Goal: Transaction & Acquisition: Purchase product/service

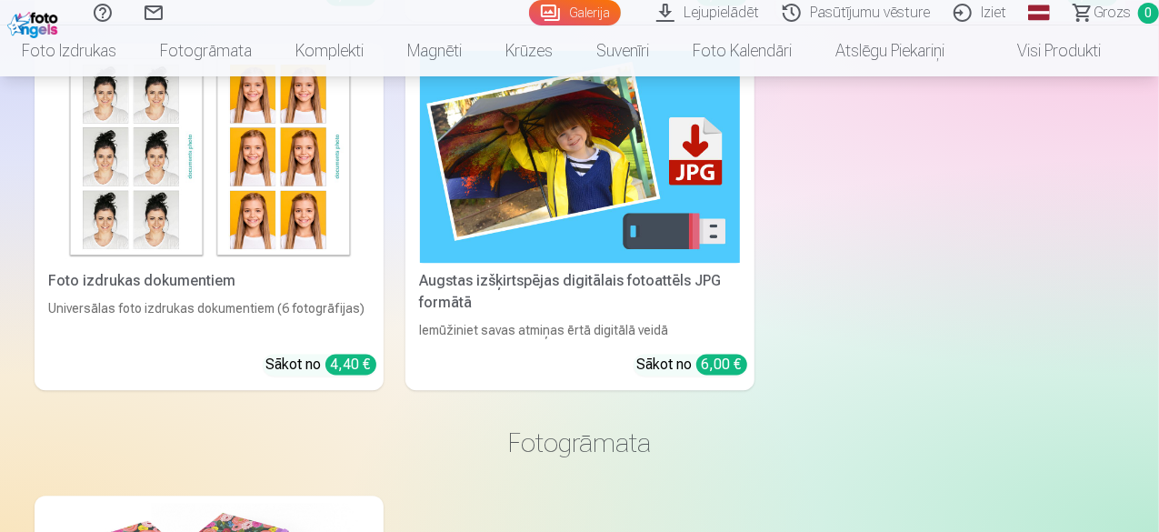
scroll to position [5229, 0]
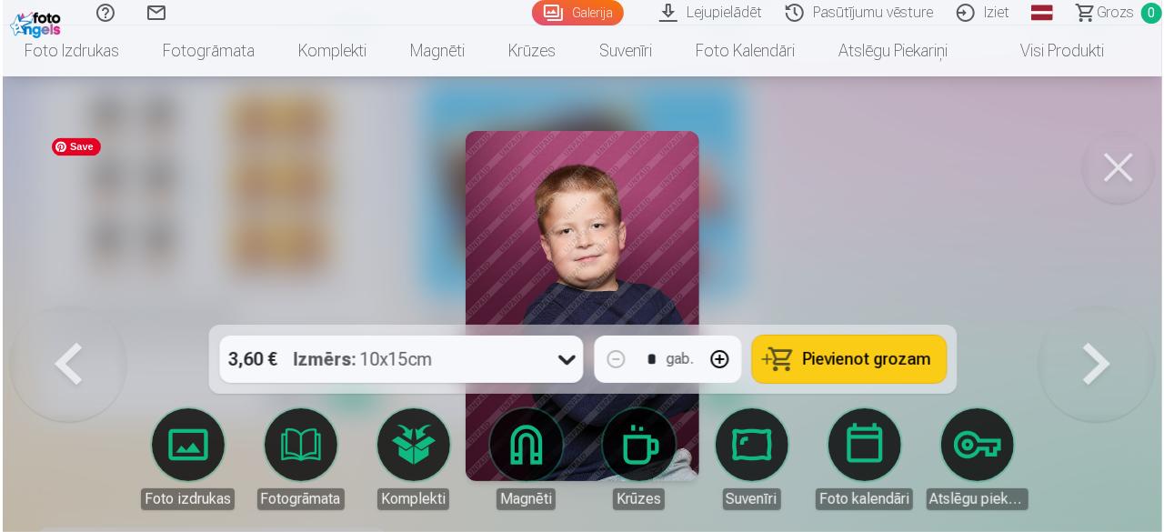
scroll to position [5248, 0]
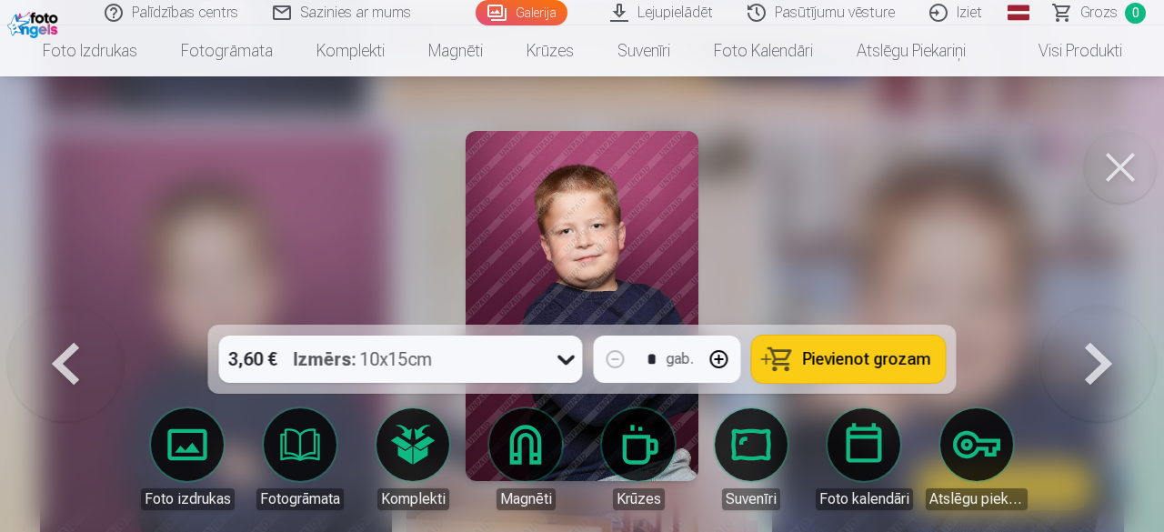
drag, startPoint x: 355, startPoint y: 401, endPoint x: 395, endPoint y: 365, distance: 52.8
click at [395, 365] on div "3,60 € Izmērs : 10x15cm * gab. Pievienot grozam Foto izdrukas Fotogrāmata Kompl…" at bounding box center [581, 306] width 1149 height 350
click at [849, 355] on span "Pievienot grozam" at bounding box center [867, 359] width 128 height 16
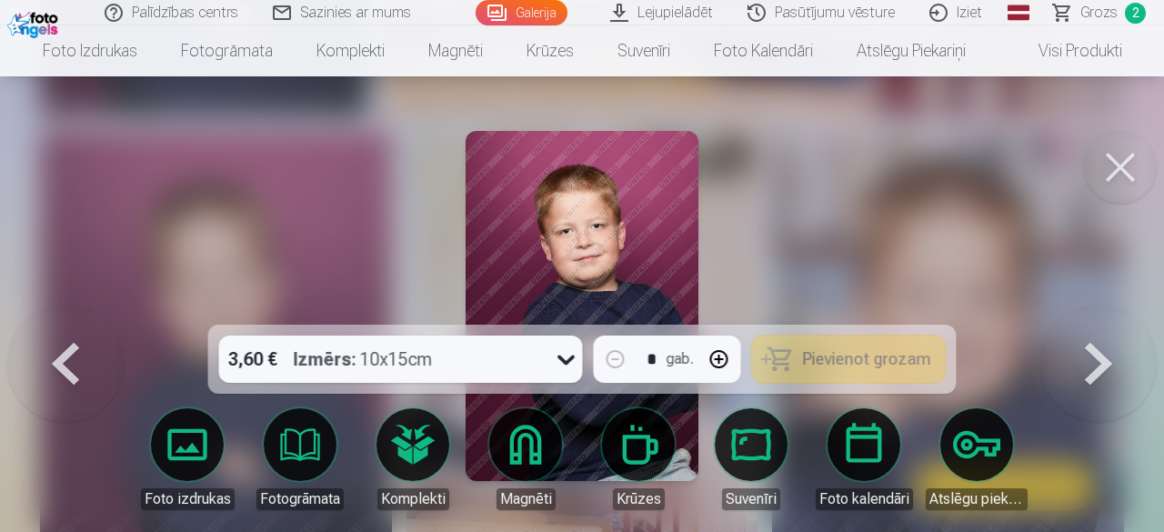
click at [847, 355] on span "Pievienot grozam" at bounding box center [867, 359] width 128 height 16
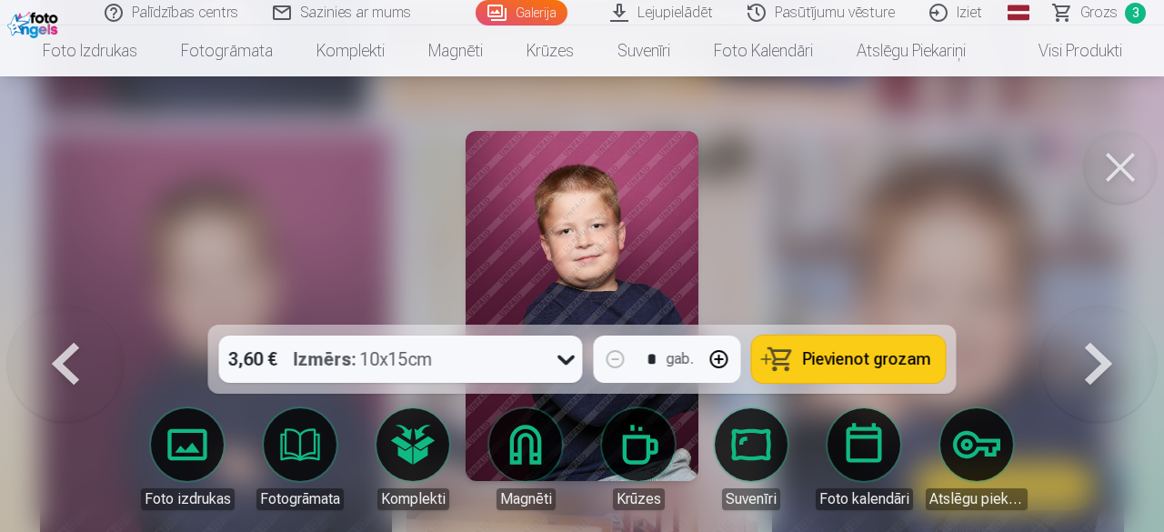
click at [1105, 168] on button at bounding box center [1120, 167] width 73 height 73
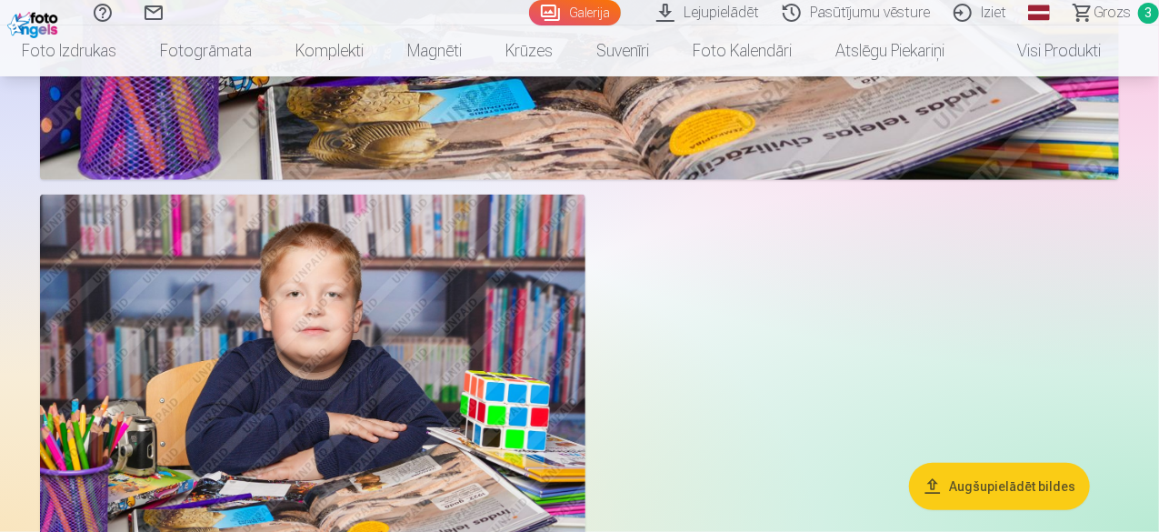
scroll to position [4219, 0]
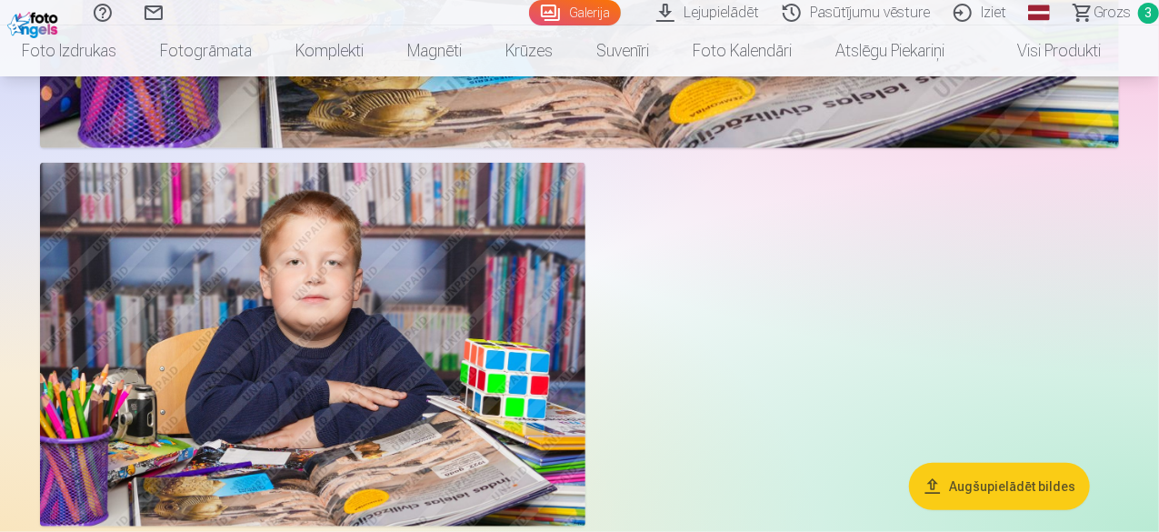
drag, startPoint x: 1156, startPoint y: 164, endPoint x: 1158, endPoint y: 149, distance: 14.7
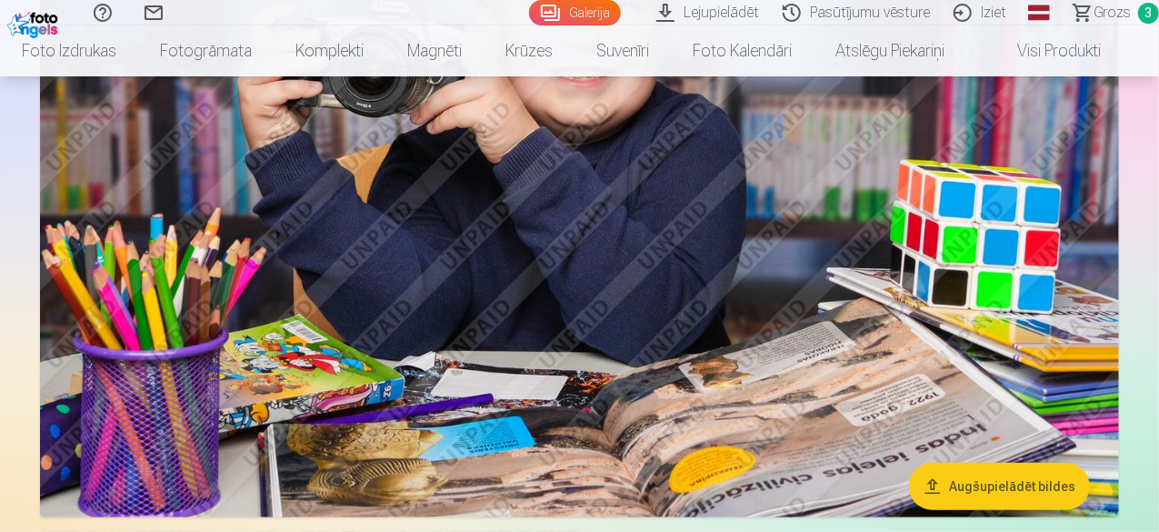
scroll to position [3721, 0]
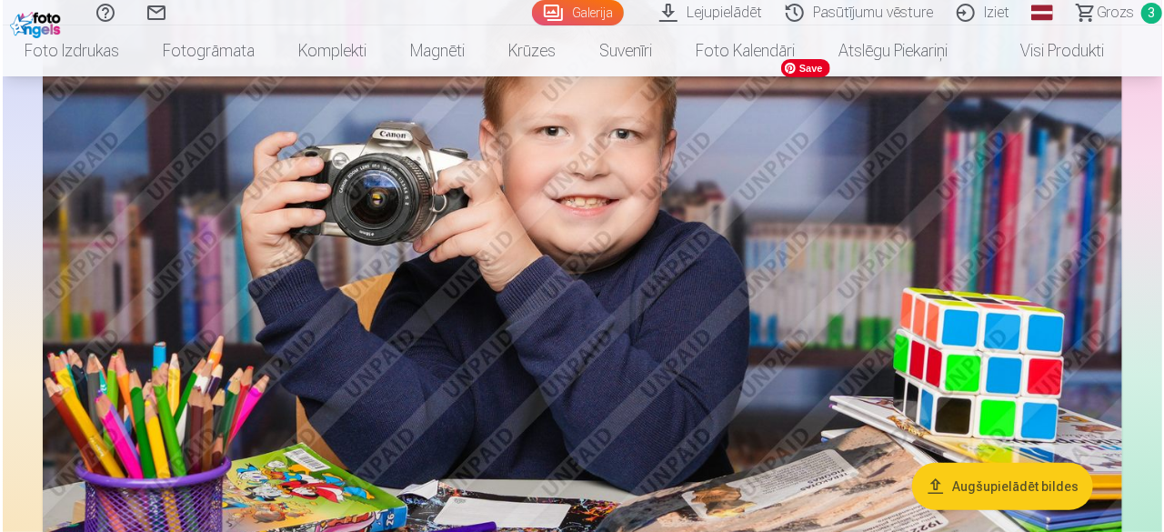
scroll to position [3732, 0]
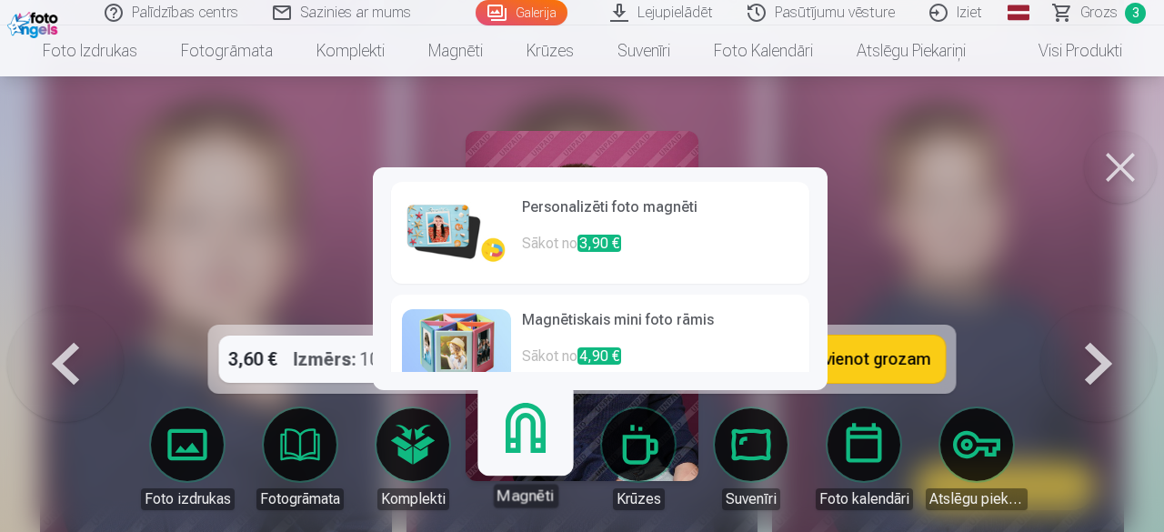
click at [518, 459] on link "Magnēti" at bounding box center [525, 451] width 112 height 112
click at [455, 235] on img at bounding box center [456, 232] width 109 height 73
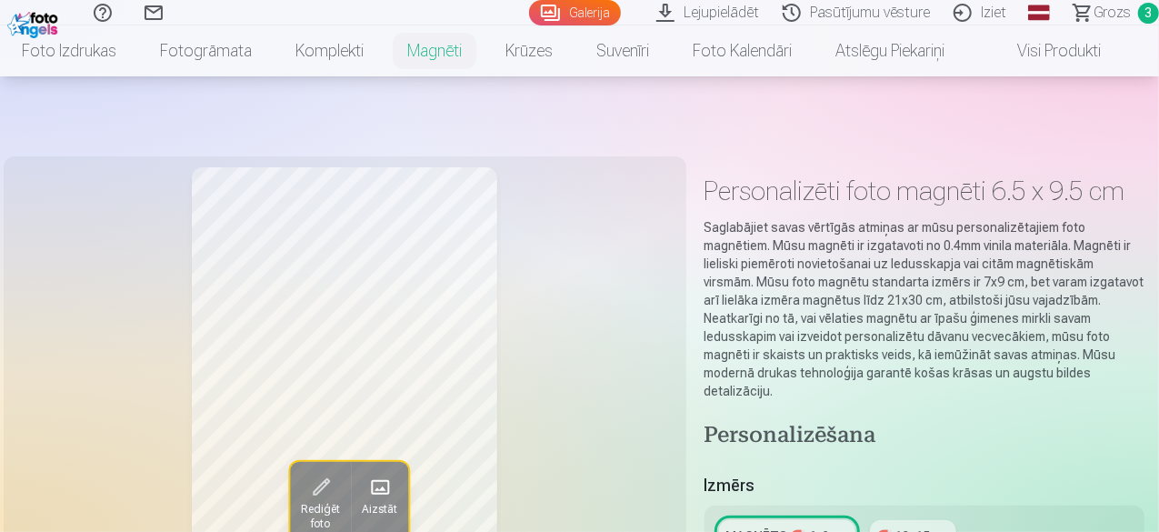
scroll to position [135, 0]
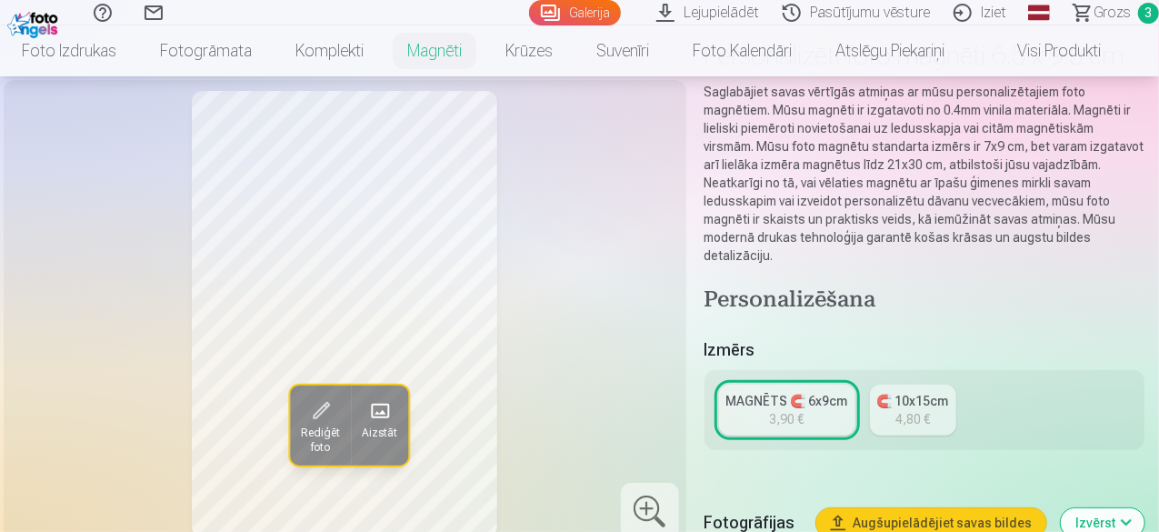
click at [790, 392] on div "MAGNĒTS 🧲 6x9cm" at bounding box center [787, 401] width 122 height 18
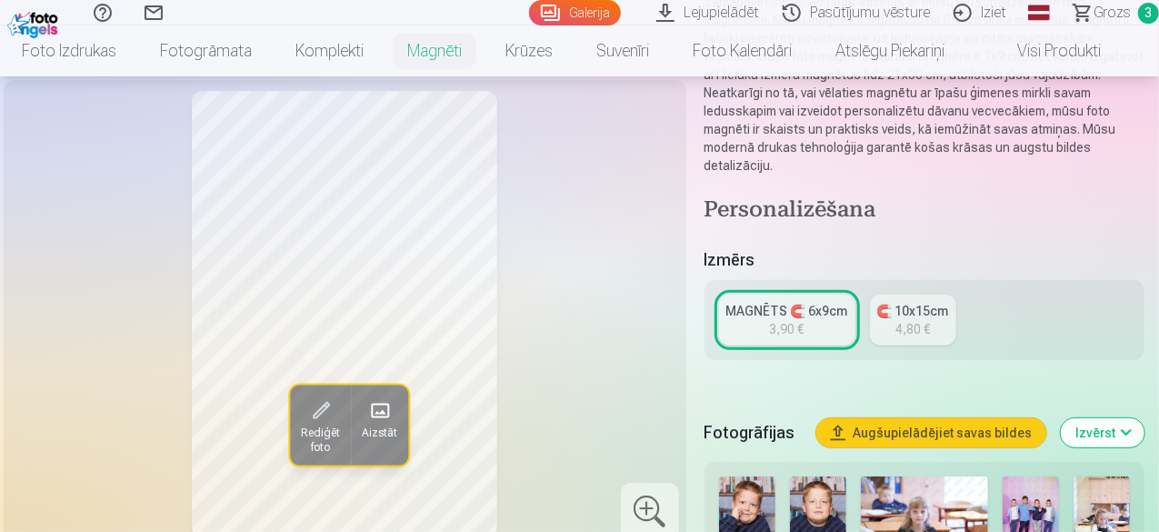
scroll to position [343, 0]
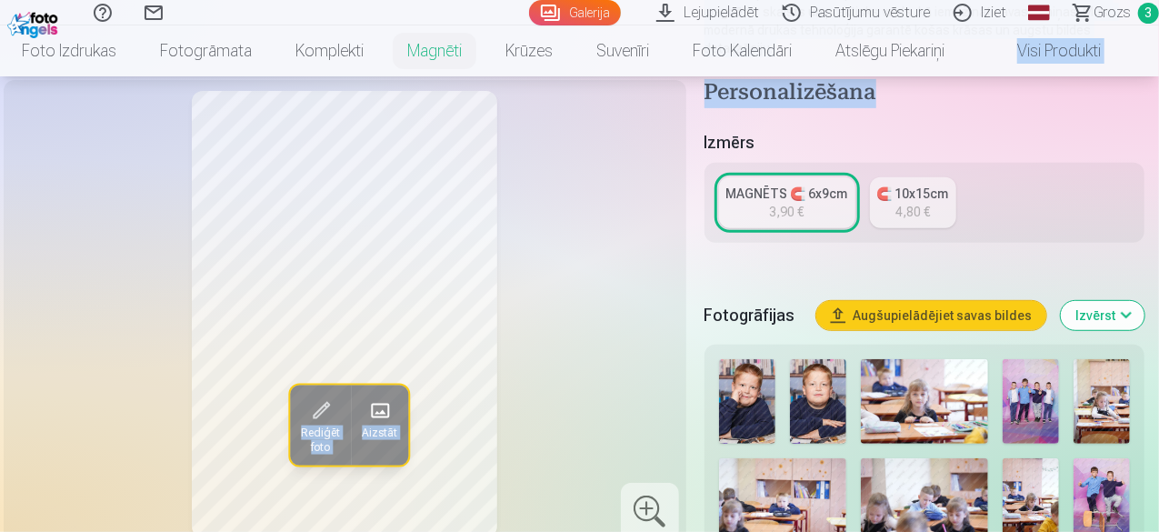
drag, startPoint x: 1158, startPoint y: 41, endPoint x: 1163, endPoint y: 66, distance: 25.9
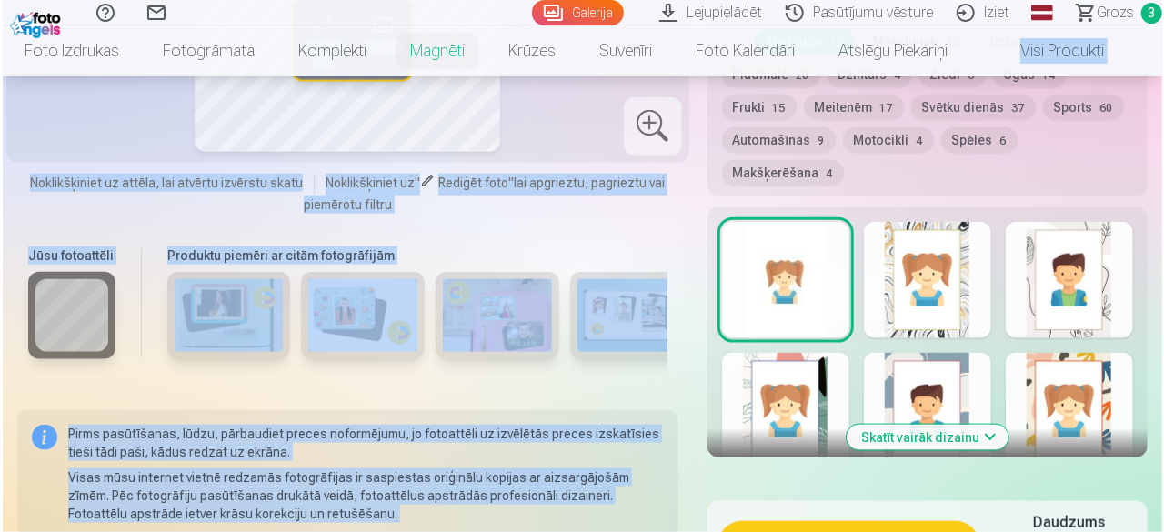
scroll to position [1074, 0]
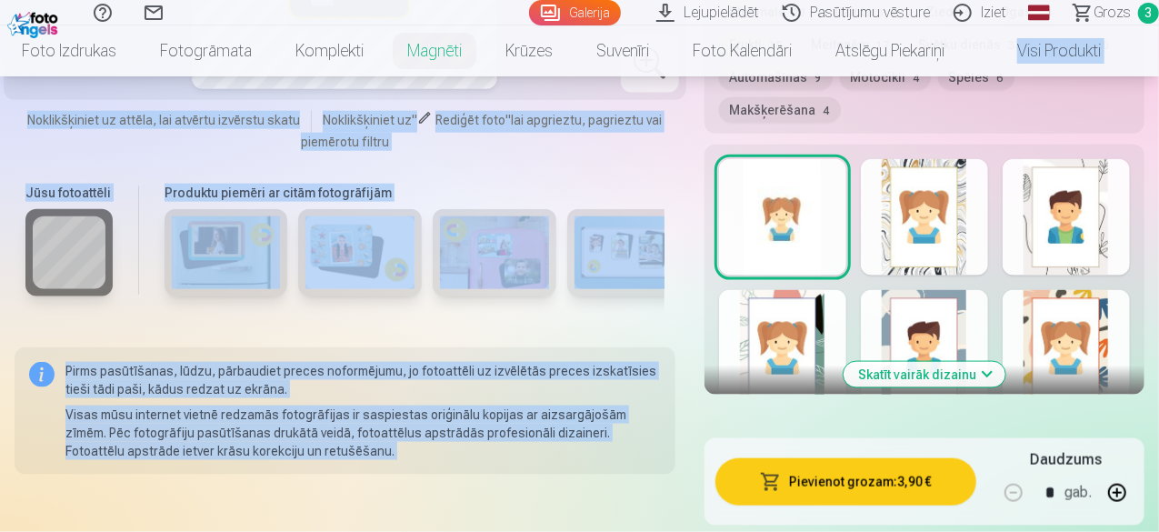
click at [863, 458] on button "Pievienot grozam : 3,90 €" at bounding box center [845, 481] width 261 height 47
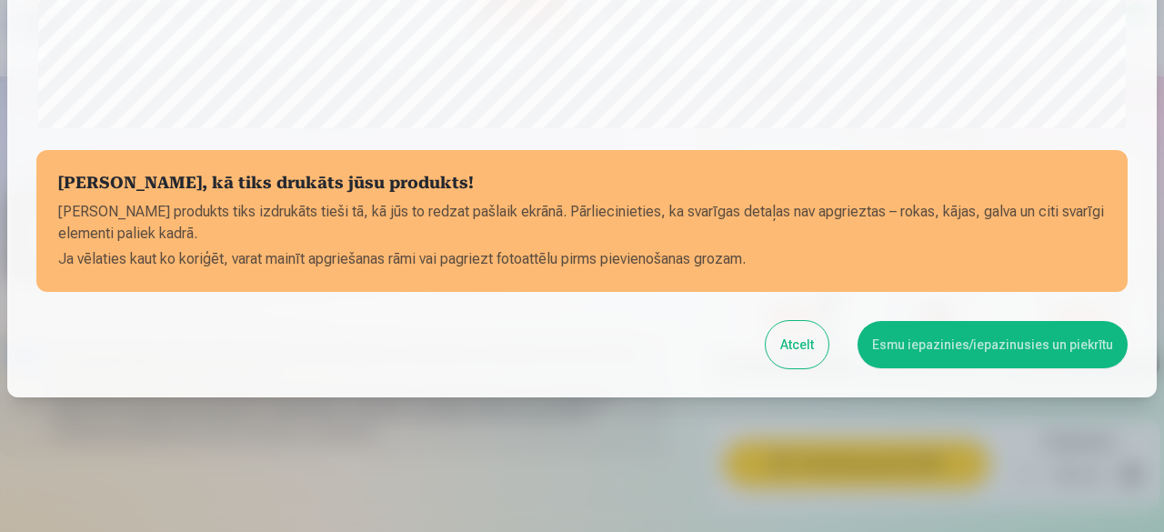
scroll to position [763, 0]
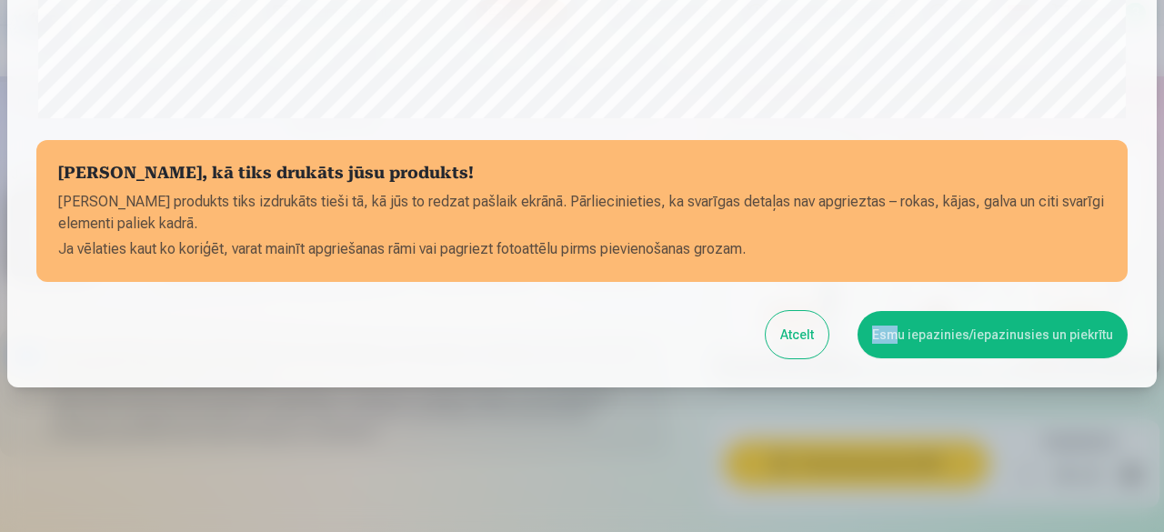
drag, startPoint x: 851, startPoint y: 354, endPoint x: 899, endPoint y: 333, distance: 52.5
click at [899, 333] on div "Atcelt Esmu iepazinies/iepazinusies un piekrītu" at bounding box center [581, 334] width 1091 height 47
click at [899, 333] on button "Esmu iepazinies/iepazinusies un piekrītu" at bounding box center [992, 334] width 270 height 47
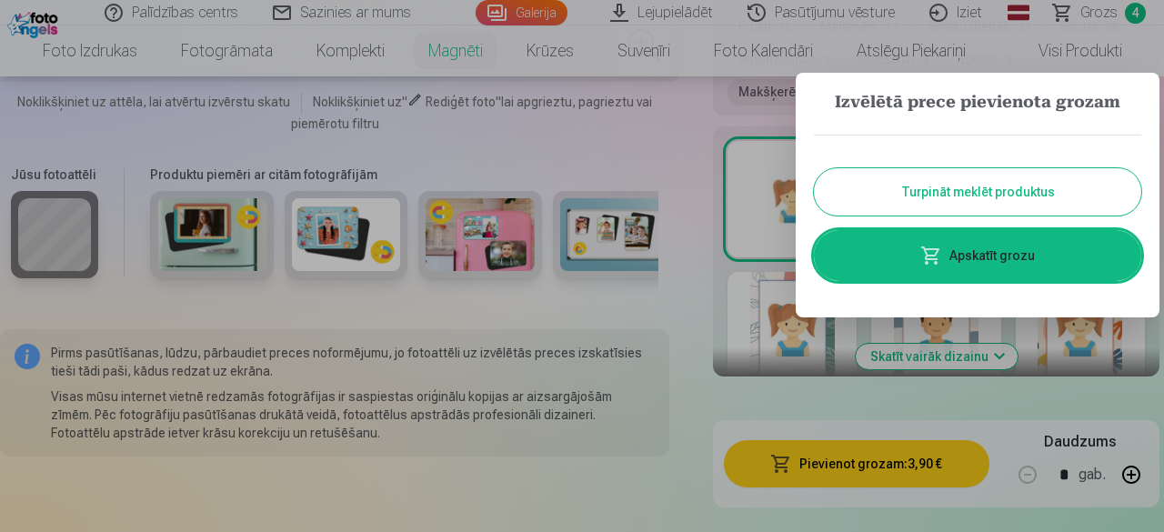
click at [1107, 13] on div at bounding box center [582, 266] width 1164 height 532
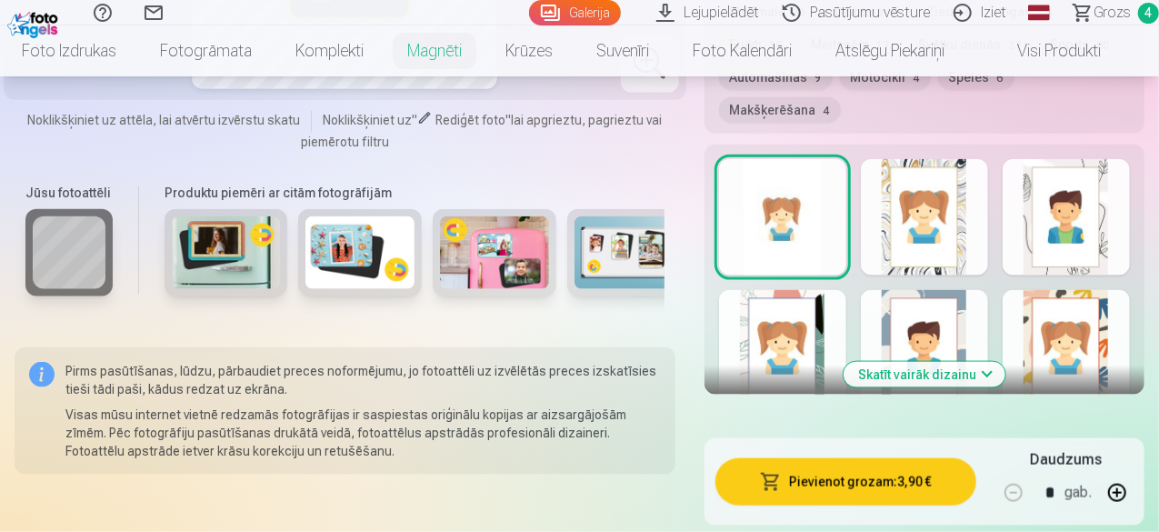
click at [1107, 14] on span "Grozs" at bounding box center [1112, 13] width 37 height 22
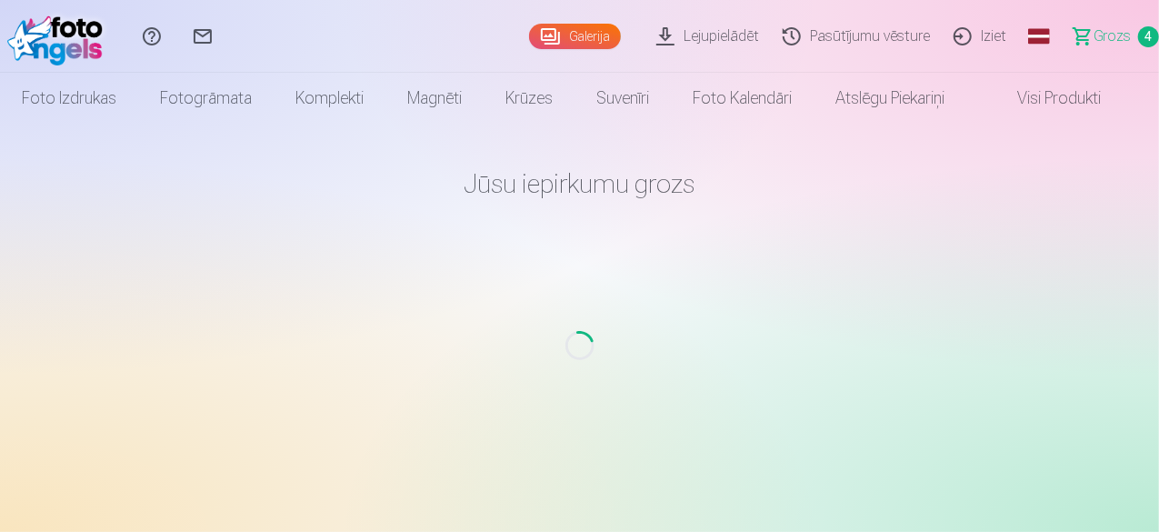
click at [1107, 14] on link "Grozs 4" at bounding box center [1108, 36] width 102 height 73
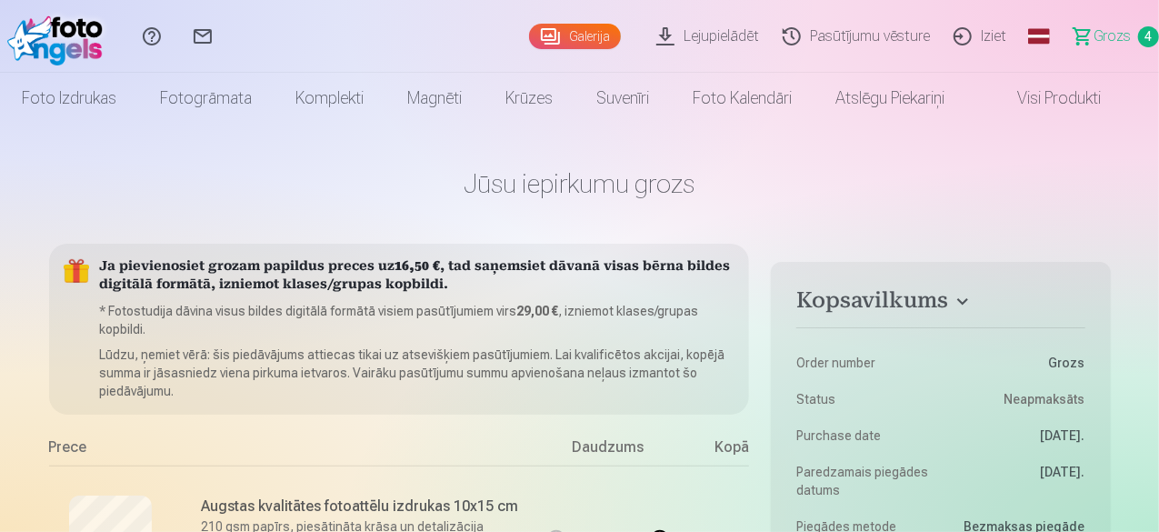
drag, startPoint x: 1158, startPoint y: 17, endPoint x: 1163, endPoint y: 28, distance: 11.8
click at [1158, 28] on html "Palīdzības centrs Sazinies ar mums Galerija Lejupielādēt Pasūtījumu vēsture Izi…" at bounding box center [579, 266] width 1159 height 532
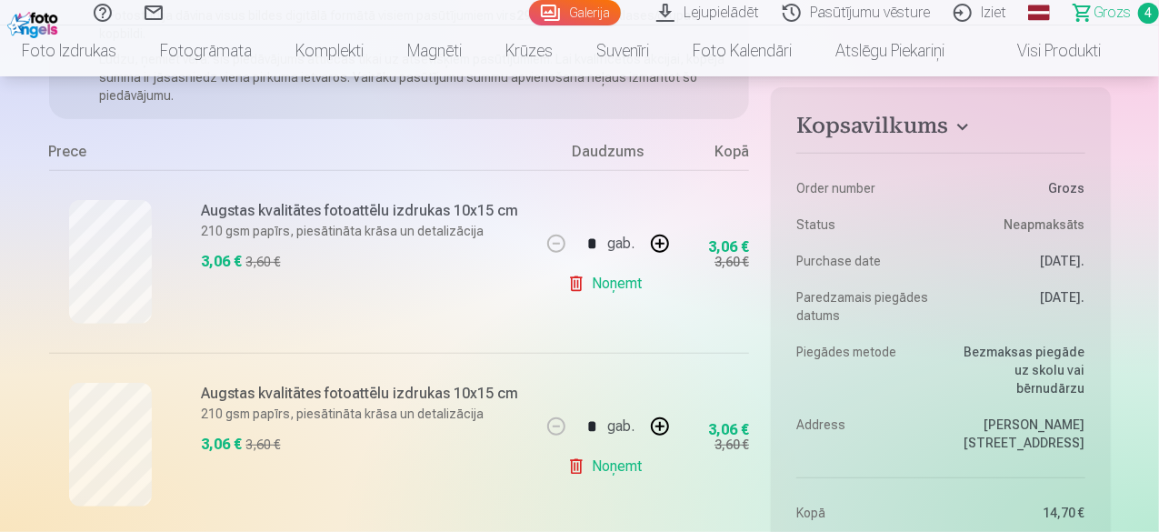
scroll to position [304, 0]
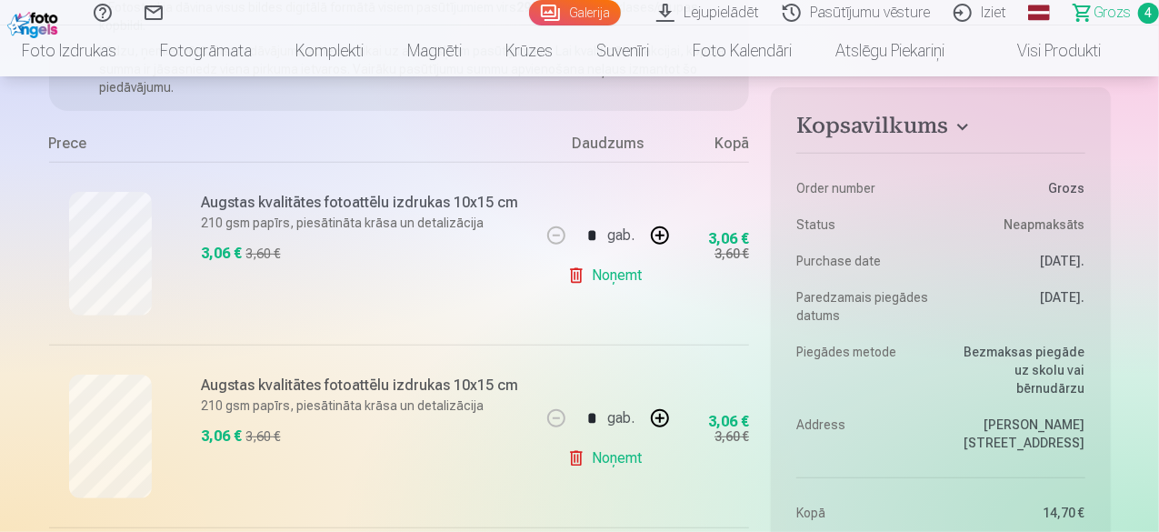
click at [624, 275] on link "Noņemt" at bounding box center [608, 275] width 83 height 36
click at [620, 276] on link "Noņemt" at bounding box center [608, 275] width 83 height 36
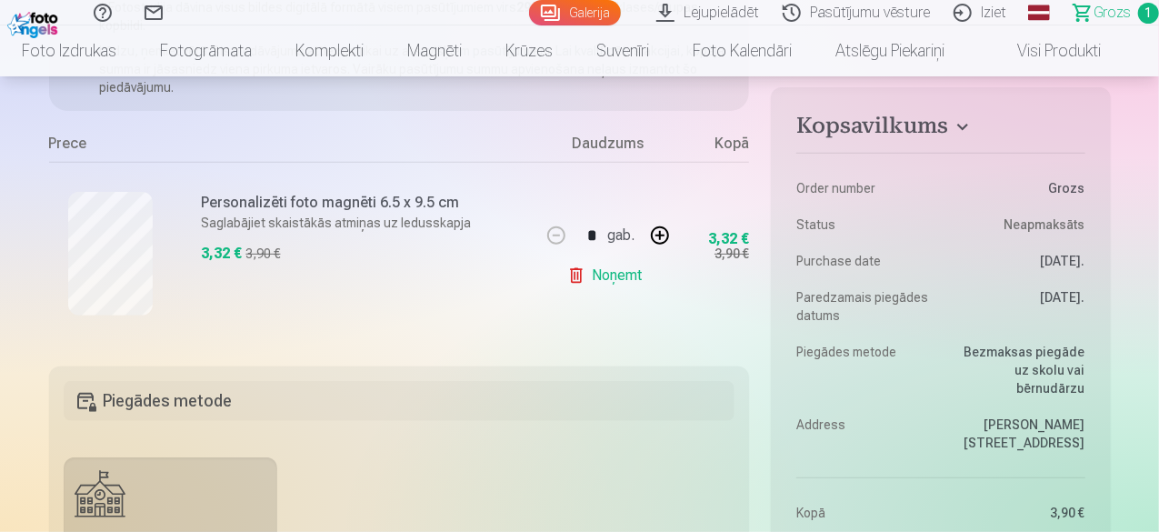
drag, startPoint x: 587, startPoint y: 330, endPoint x: 609, endPoint y: 328, distance: 21.9
click at [609, 328] on div "* gab. Noņemt" at bounding box center [608, 253] width 136 height 183
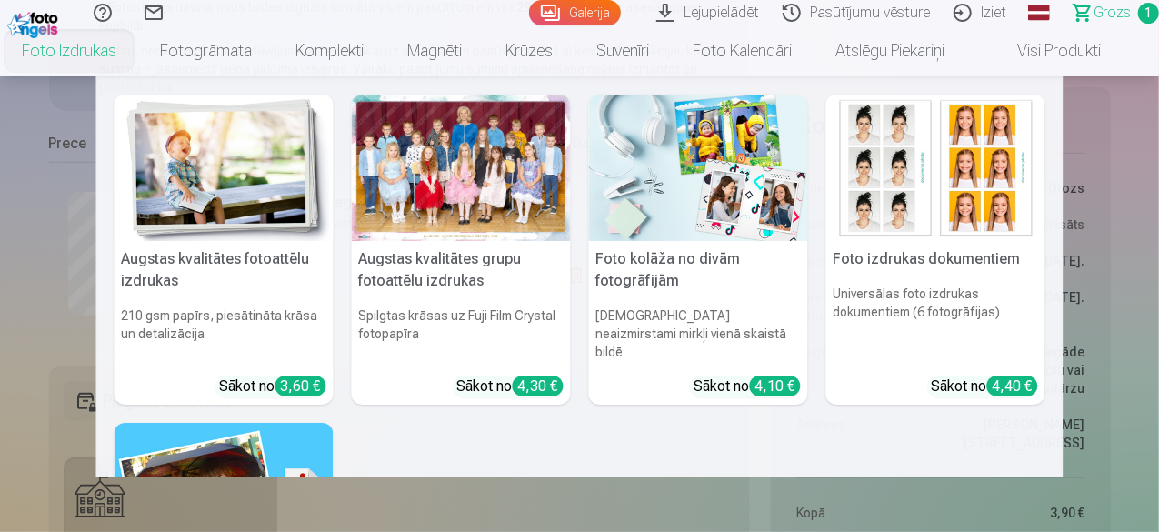
click at [97, 50] on link "Foto izdrukas" at bounding box center [69, 50] width 138 height 51
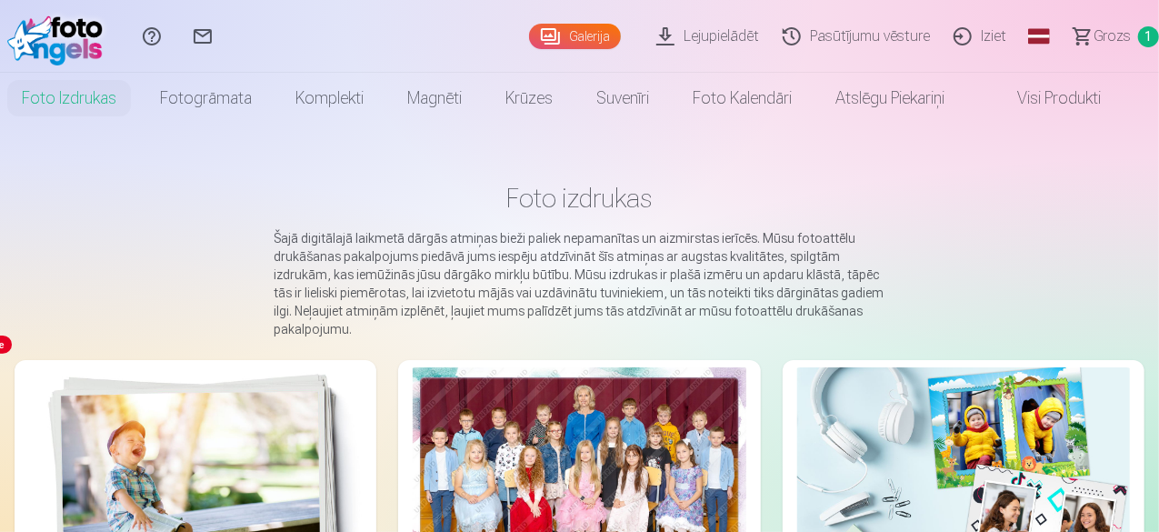
click at [204, 421] on img at bounding box center [195, 478] width 333 height 222
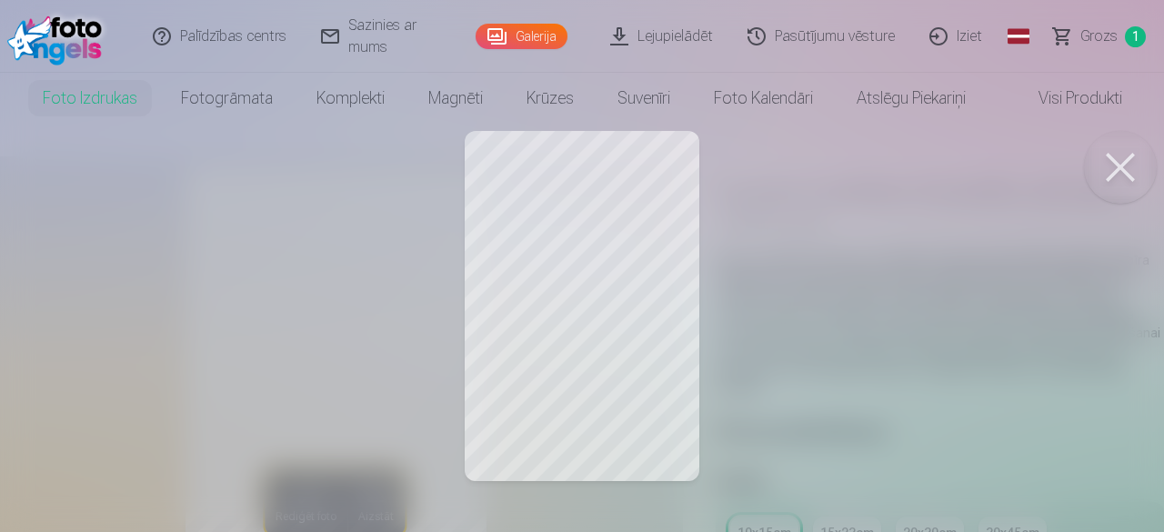
click at [1127, 170] on button at bounding box center [1120, 167] width 73 height 73
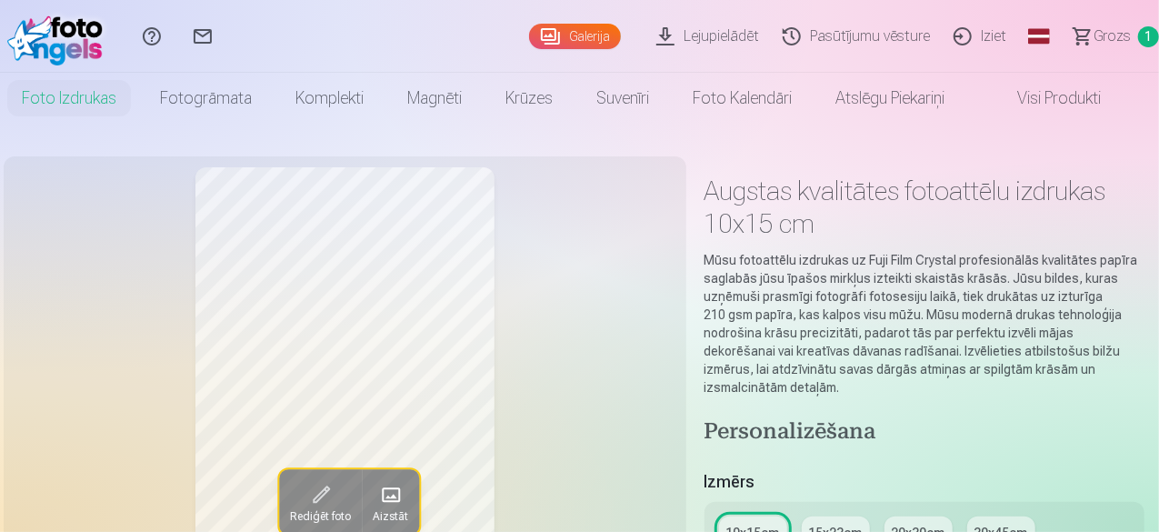
drag, startPoint x: 603, startPoint y: 379, endPoint x: 1022, endPoint y: 177, distance: 465.1
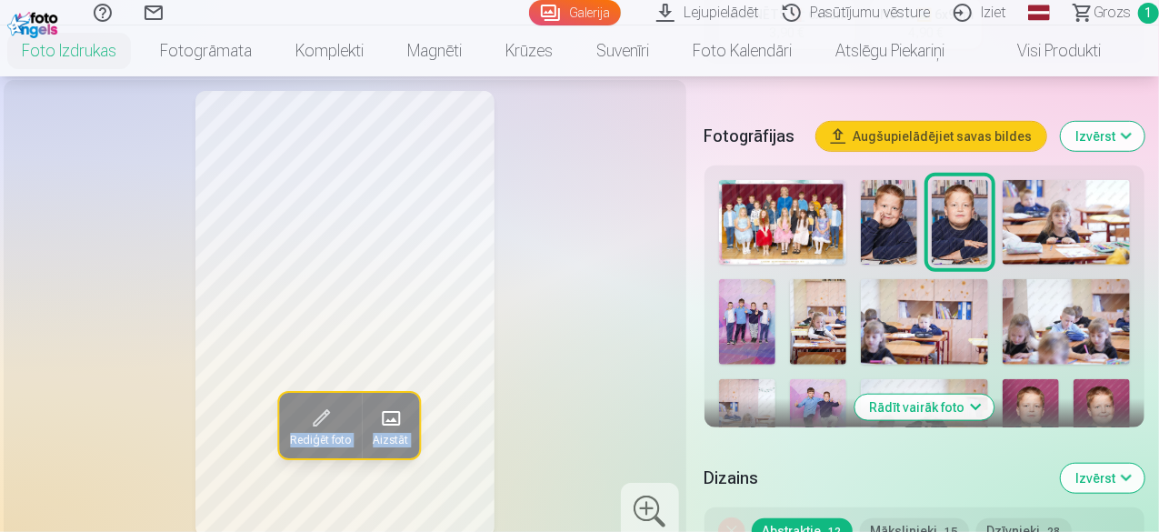
scroll to position [602, 0]
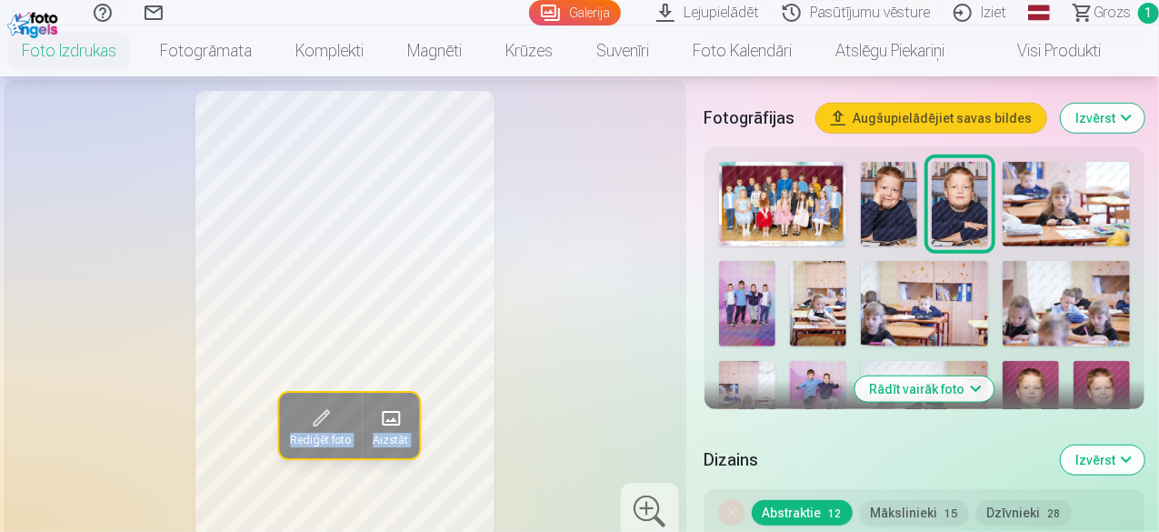
click at [942, 376] on button "Rādīt vairāk foto" at bounding box center [923, 388] width 139 height 25
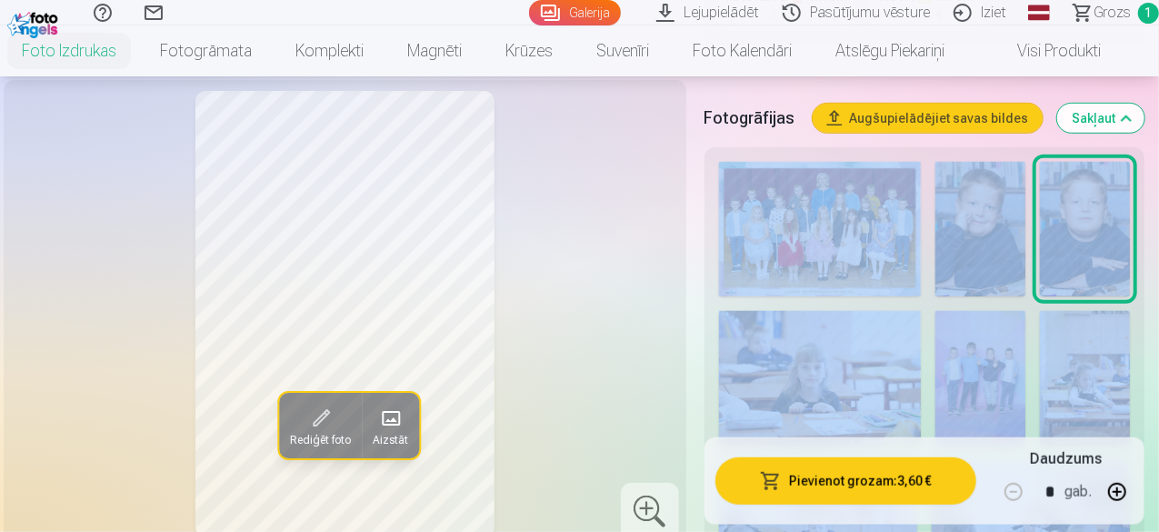
drag, startPoint x: 942, startPoint y: 375, endPoint x: 954, endPoint y: 312, distance: 64.9
click at [954, 312] on img at bounding box center [980, 378] width 90 height 135
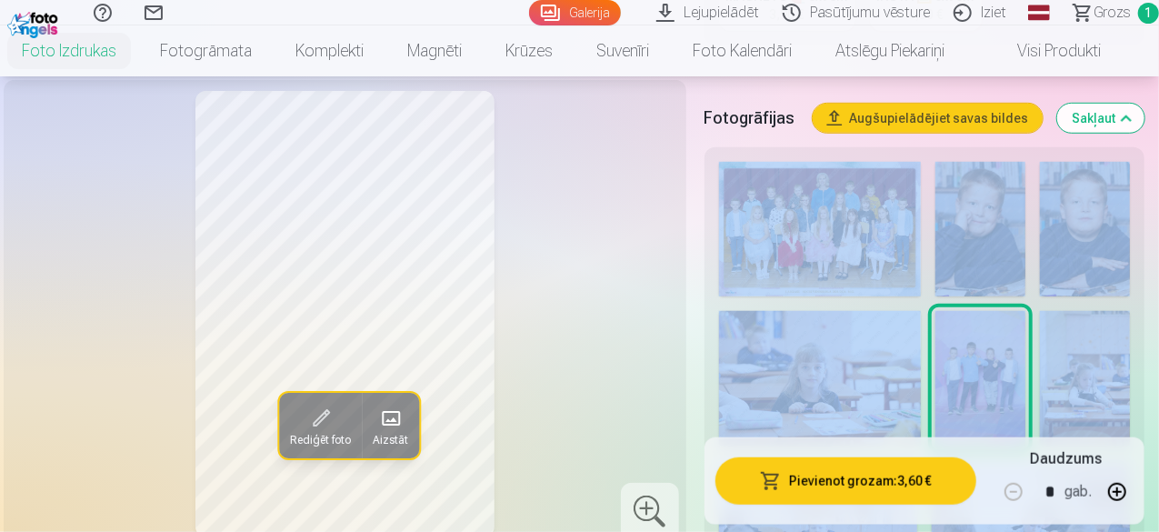
click at [1111, 335] on img at bounding box center [1085, 378] width 90 height 135
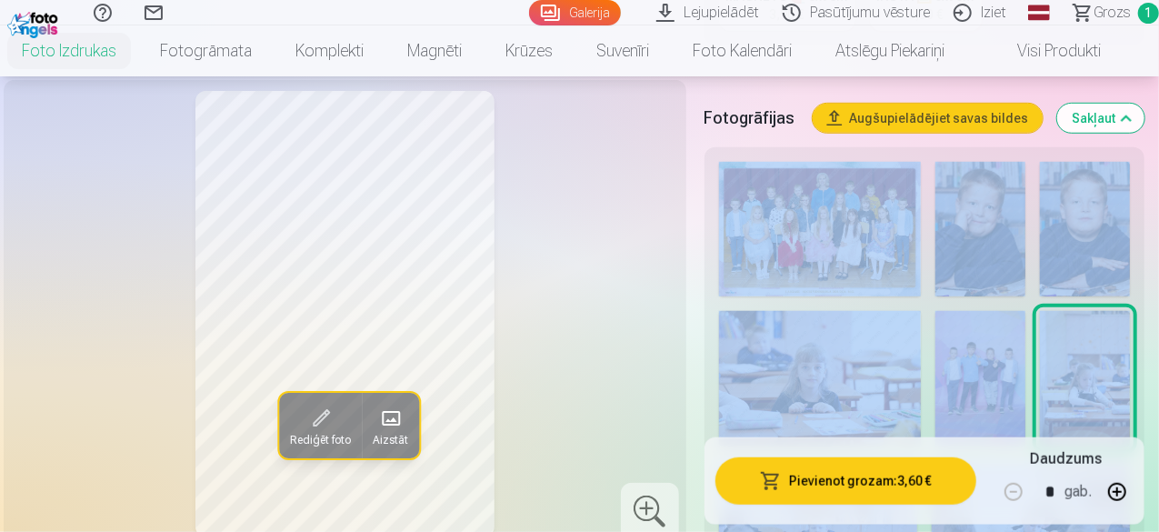
click at [1121, 345] on img at bounding box center [1085, 378] width 90 height 135
click at [1025, 379] on img at bounding box center [980, 378] width 90 height 135
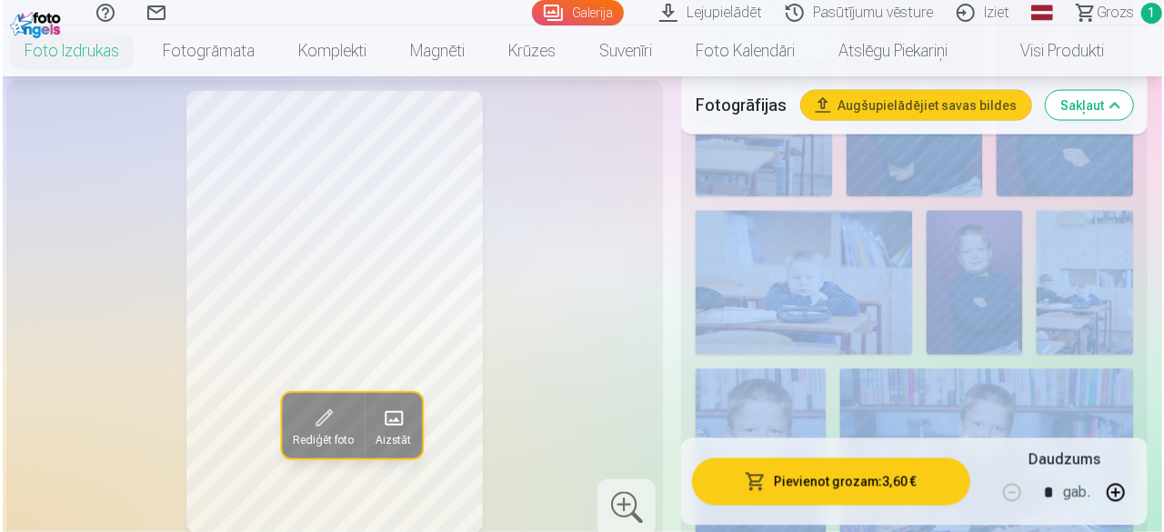
scroll to position [1536, 0]
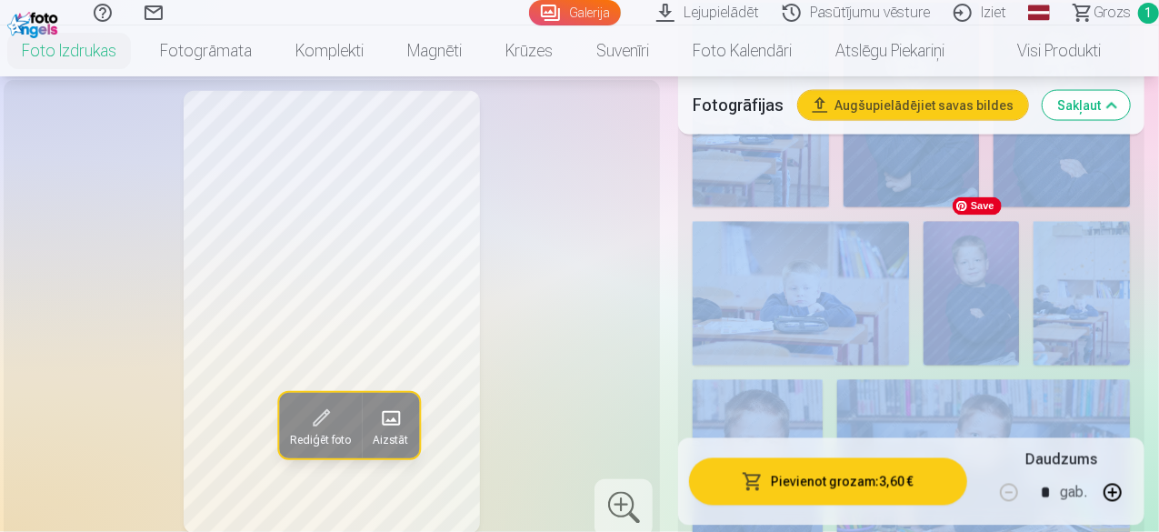
click at [986, 267] on img at bounding box center [972, 294] width 96 height 144
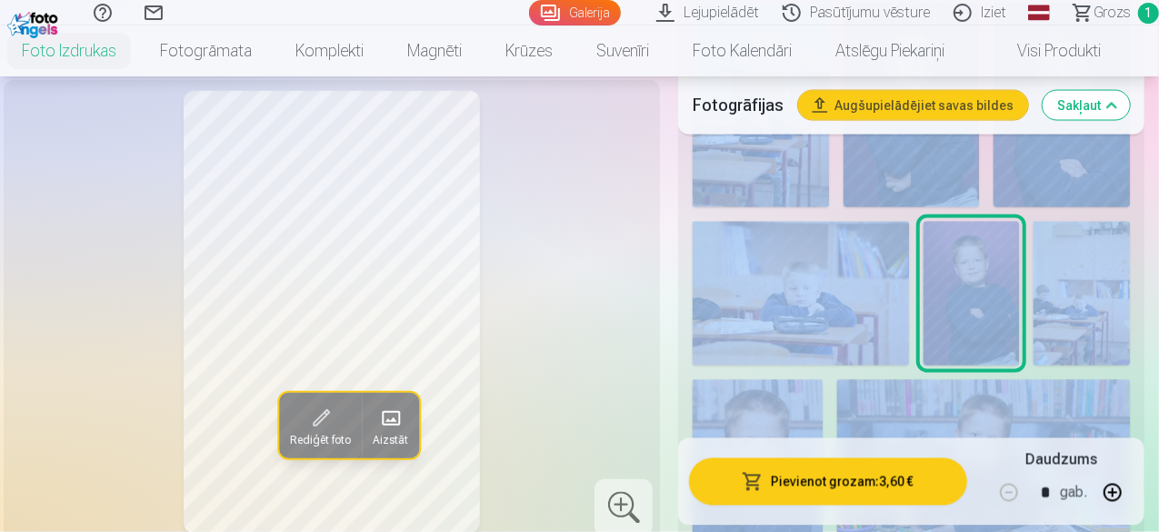
click at [840, 484] on button "Pievienot grozam : 3,60 €" at bounding box center [828, 480] width 278 height 47
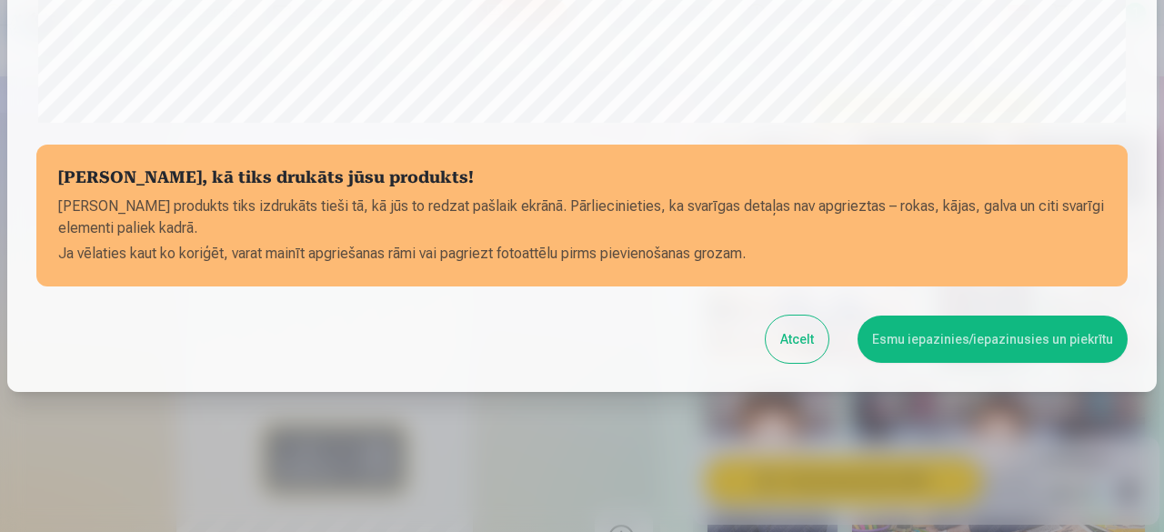
scroll to position [763, 0]
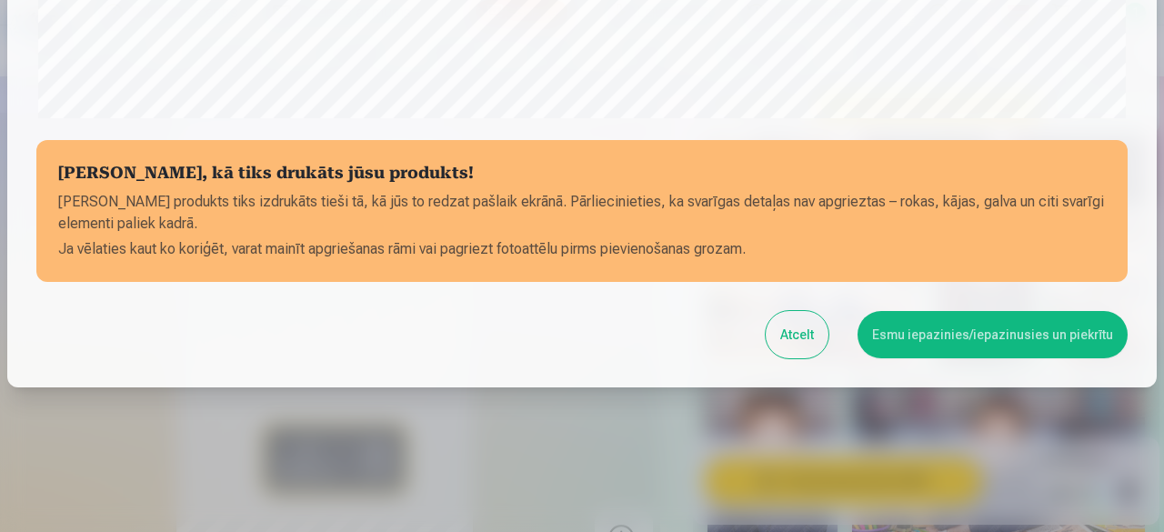
click at [907, 339] on button "Esmu iepazinies/iepazinusies un piekrītu" at bounding box center [992, 334] width 270 height 47
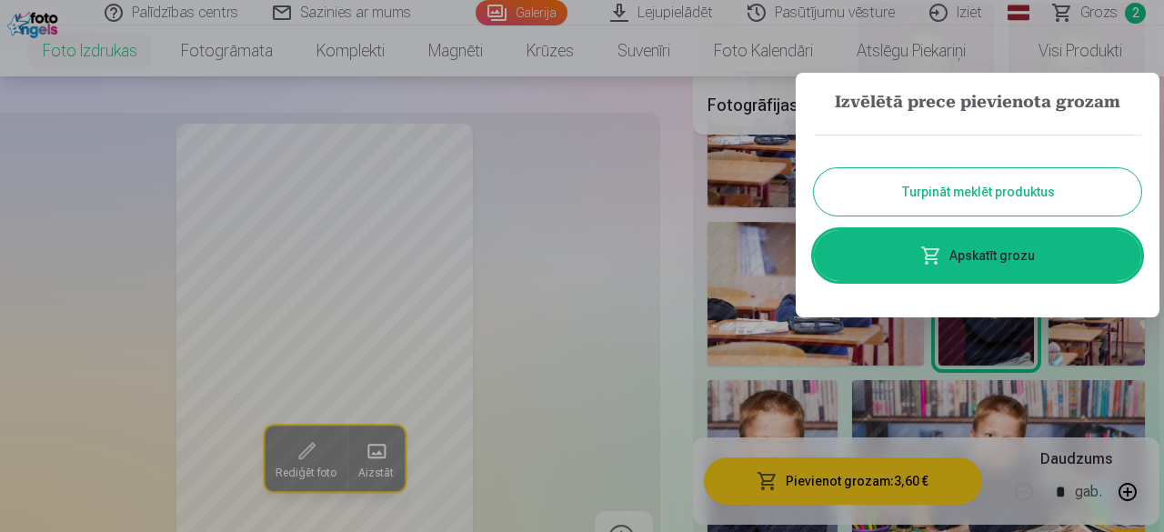
click at [1101, 15] on div at bounding box center [582, 266] width 1164 height 532
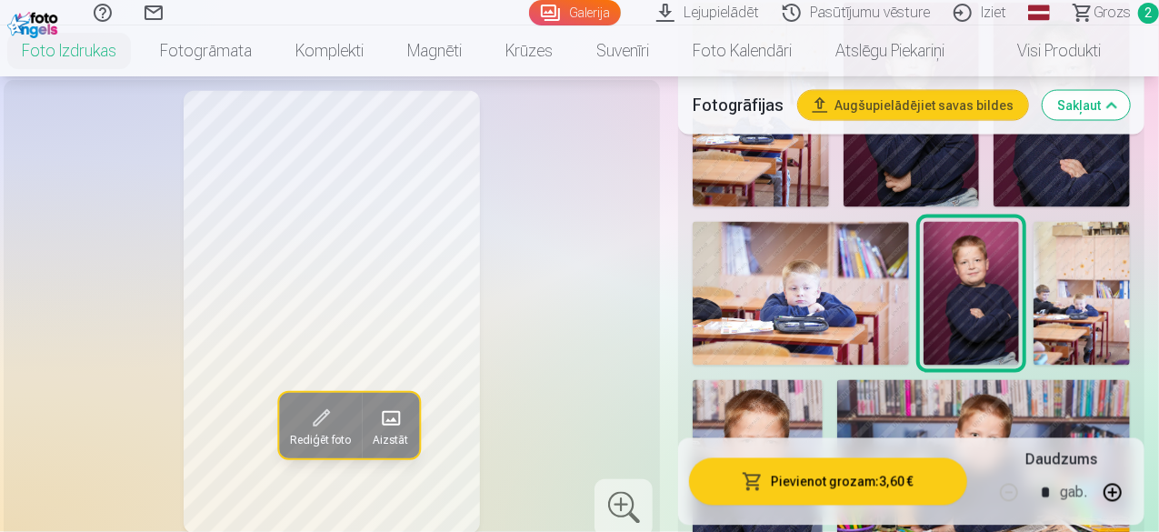
click at [1101, 15] on span "Grozs" at bounding box center [1112, 13] width 37 height 22
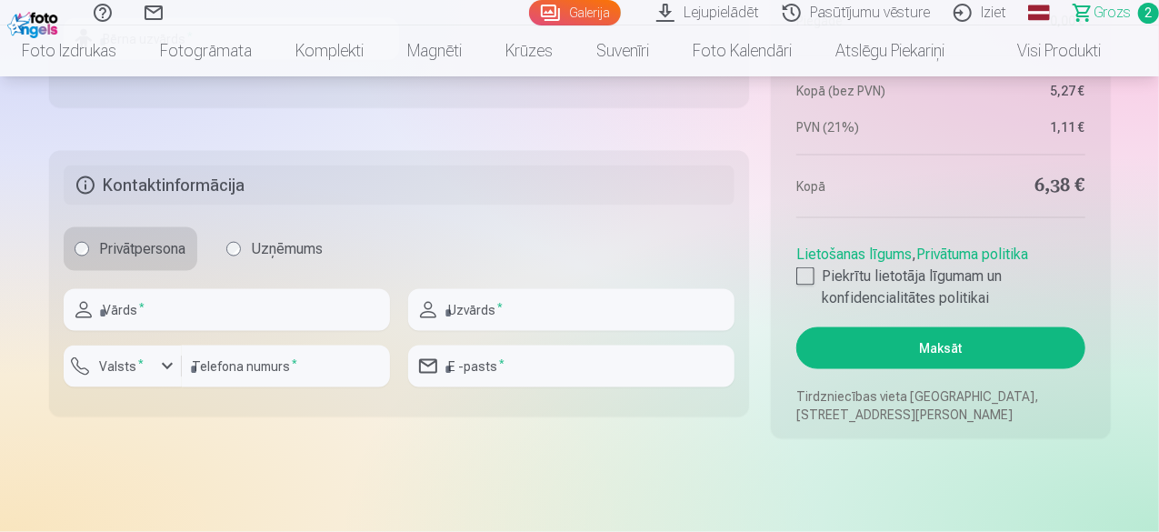
scroll to position [1187, 0]
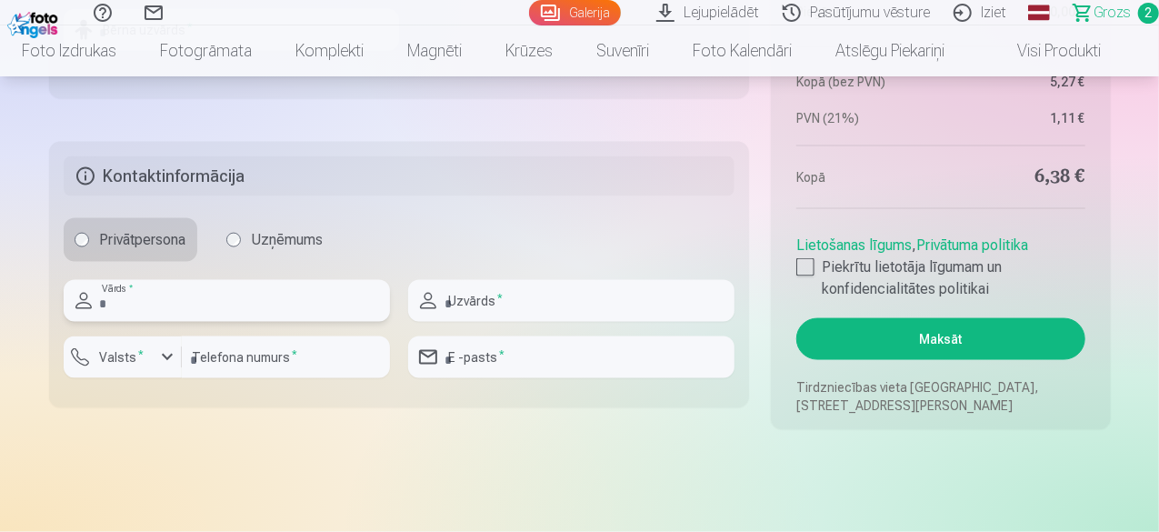
click at [266, 305] on input "text" at bounding box center [227, 301] width 326 height 42
type input "*******"
click at [505, 296] on input "text" at bounding box center [571, 301] width 326 height 42
type input "****"
click at [215, 363] on input "number" at bounding box center [286, 357] width 208 height 42
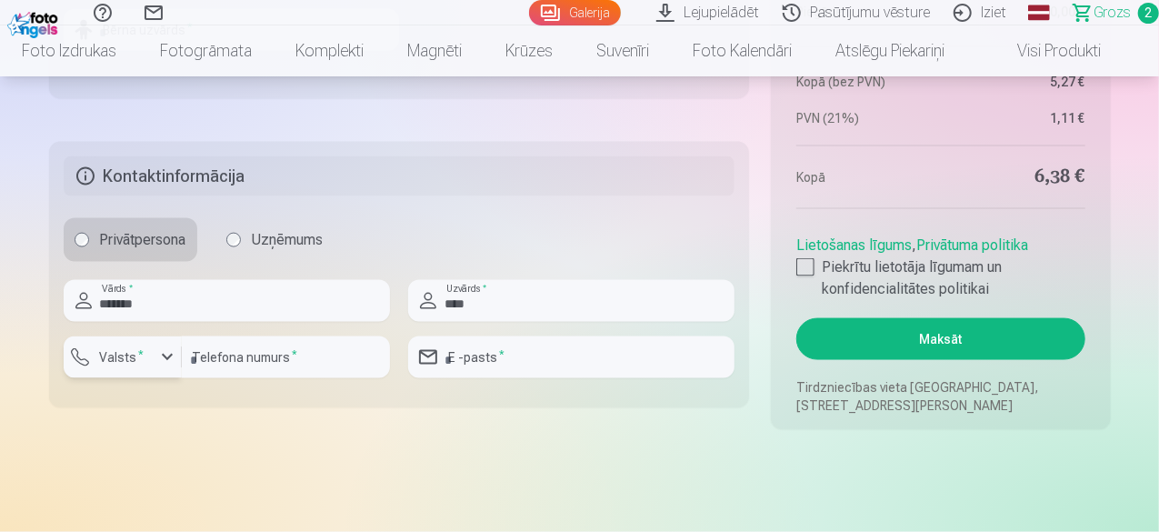
click at [169, 356] on div "button" at bounding box center [167, 357] width 22 height 22
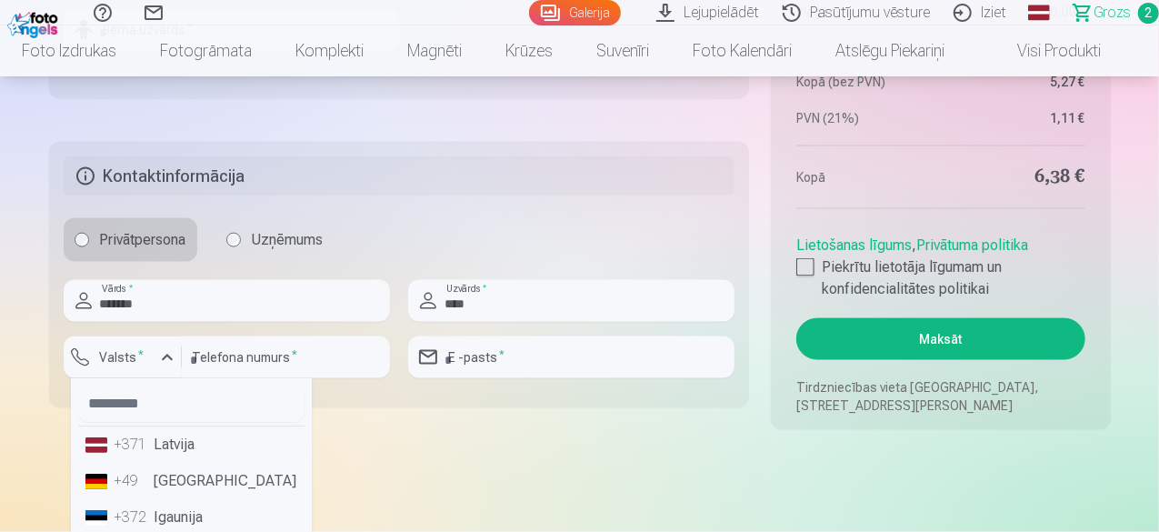
click at [181, 443] on li "+371 Latvija" at bounding box center [191, 444] width 226 height 36
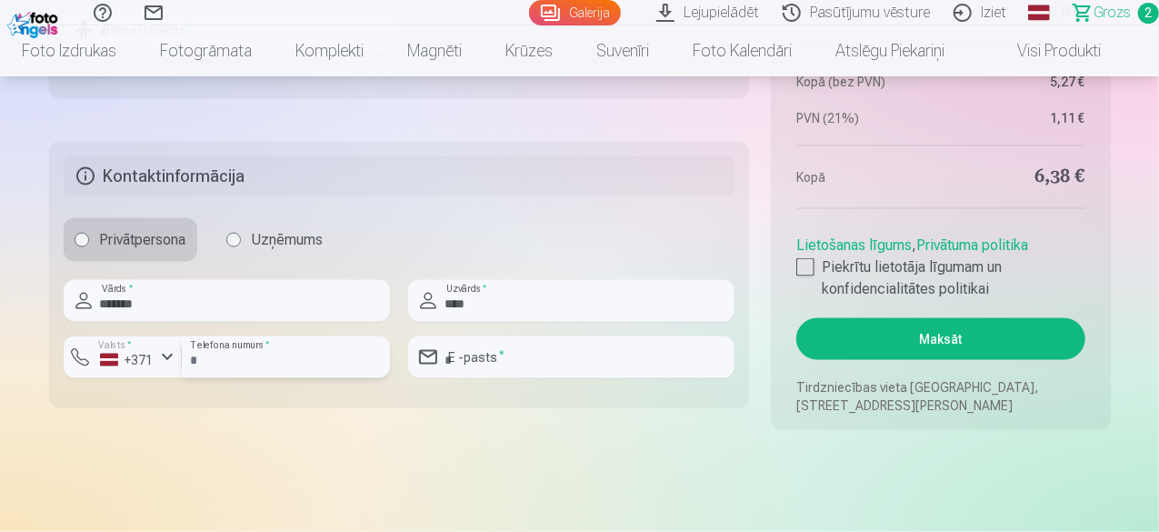
click at [195, 357] on input "number" at bounding box center [286, 357] width 208 height 42
type input "********"
click at [513, 355] on input "email" at bounding box center [571, 357] width 326 height 42
type input "*"
click at [542, 343] on input "*******" at bounding box center [571, 357] width 326 height 42
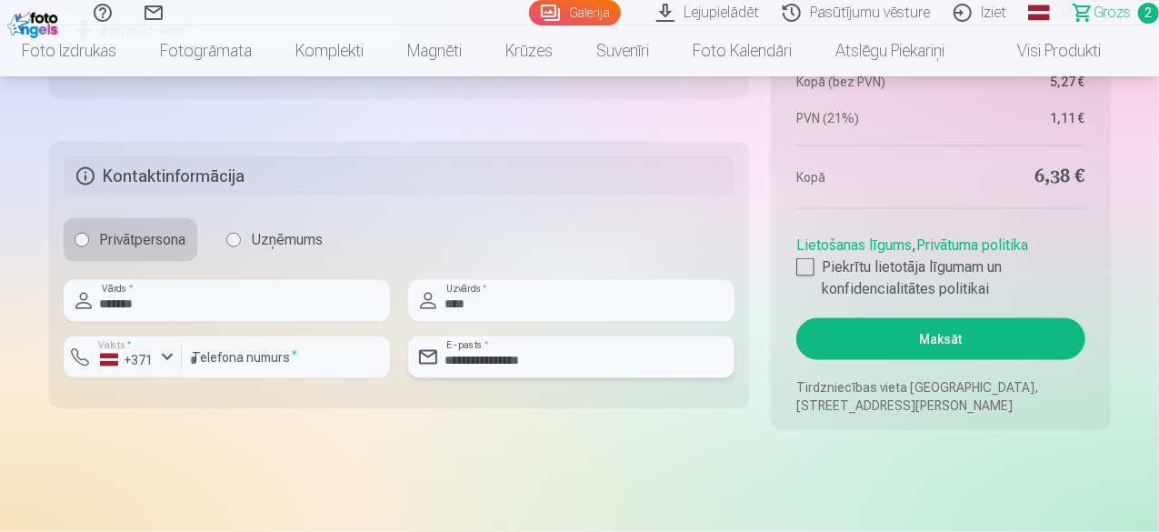
type input "**********"
drag, startPoint x: 253, startPoint y: 364, endPoint x: 135, endPoint y: 365, distance: 117.3
click at [135, 365] on div "Valsts * +371 ******** Telefona numurs *" at bounding box center [227, 364] width 326 height 56
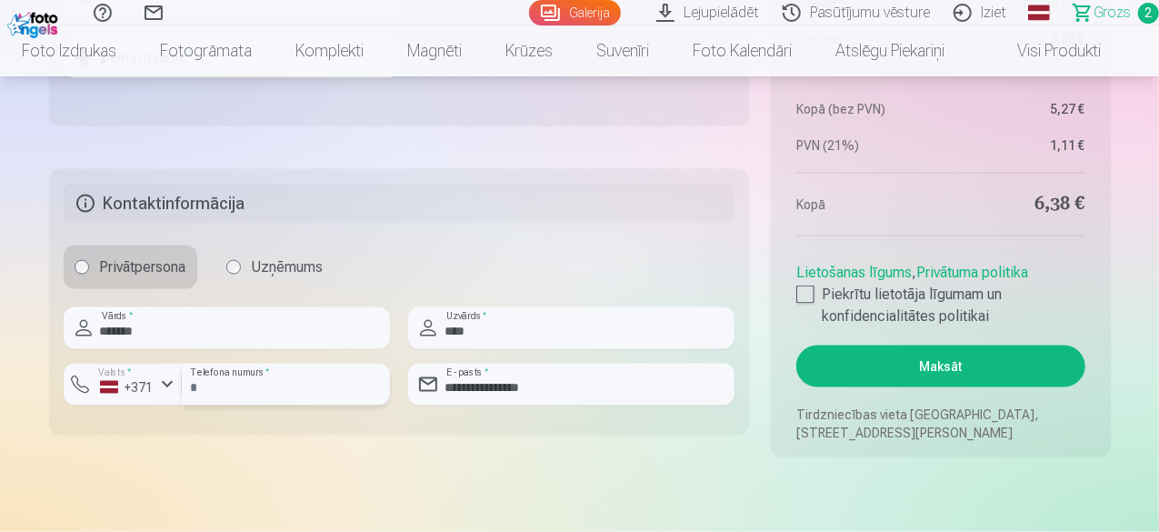
scroll to position [1169, 0]
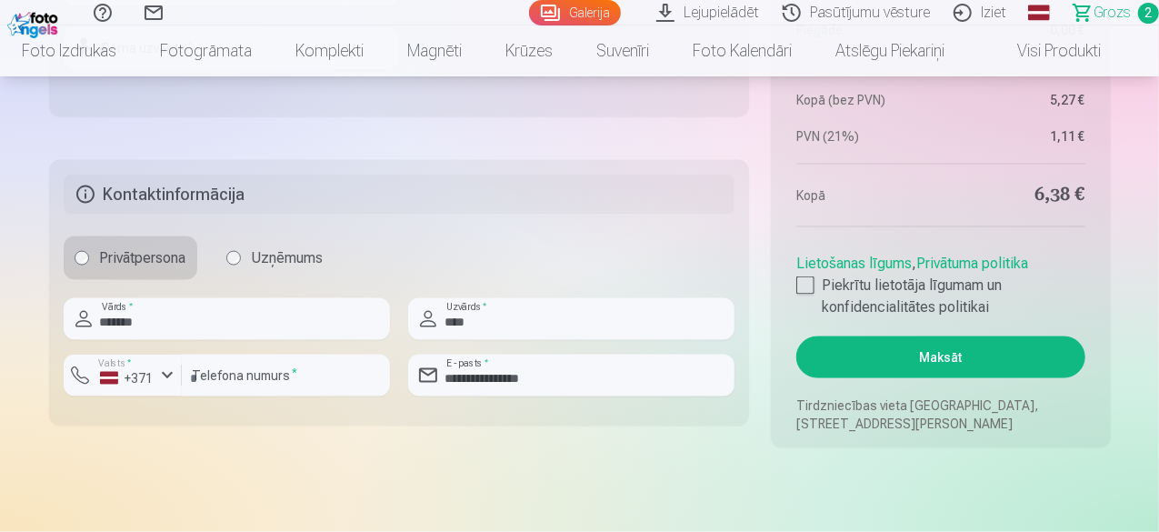
drag, startPoint x: 1158, startPoint y: 110, endPoint x: 1163, endPoint y: 135, distance: 25.9
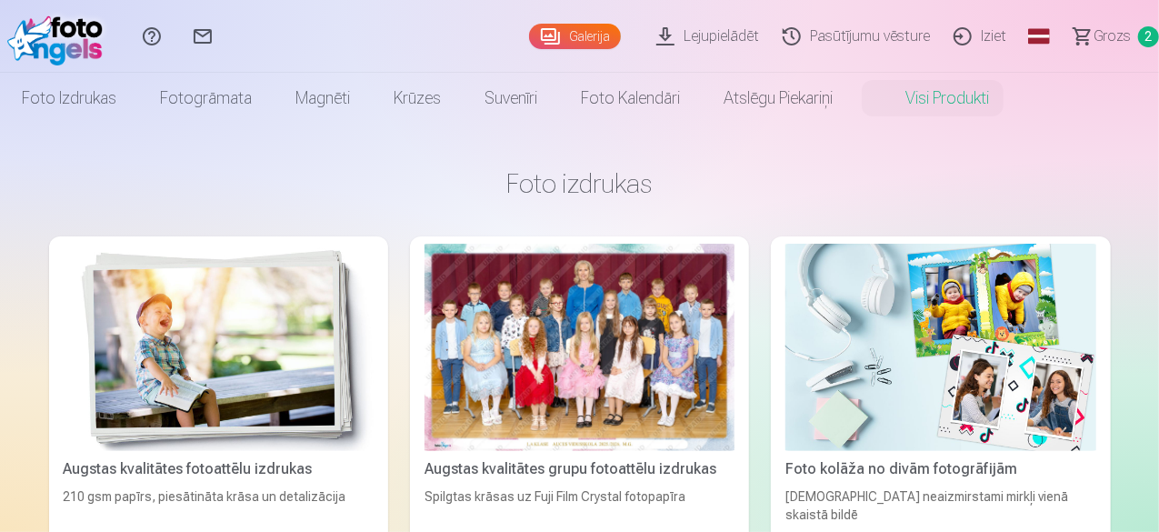
click at [177, 34] on link "Palīdzības centrs" at bounding box center [151, 36] width 51 height 73
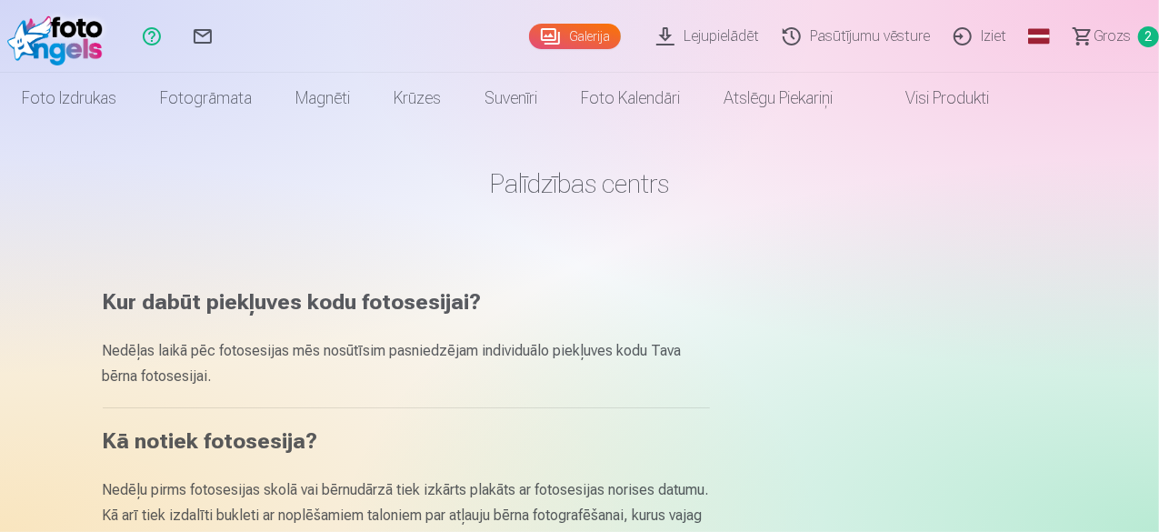
click at [1095, 37] on span "Grozs" at bounding box center [1112, 36] width 37 height 22
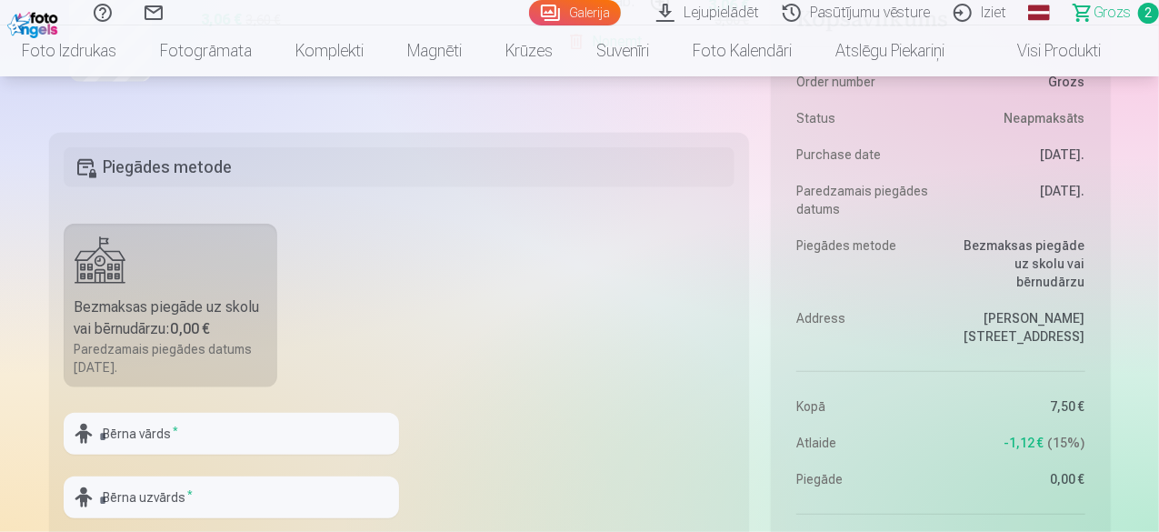
scroll to position [484, 0]
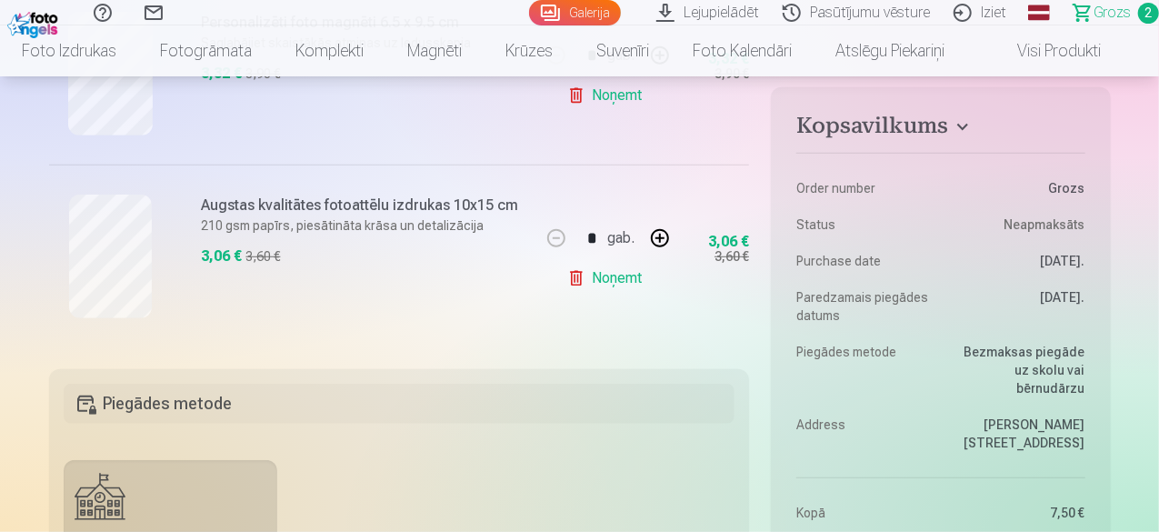
click at [118, 407] on h5 "Piegādes metode" at bounding box center [400, 404] width 672 height 40
click at [89, 406] on h5 "Piegādes metode" at bounding box center [400, 404] width 672 height 40
click at [102, 397] on h5 "Piegādes metode" at bounding box center [400, 404] width 672 height 40
click at [108, 390] on h5 "Piegādes metode" at bounding box center [400, 404] width 672 height 40
click at [173, 405] on h5 "Piegādes metode" at bounding box center [400, 404] width 672 height 40
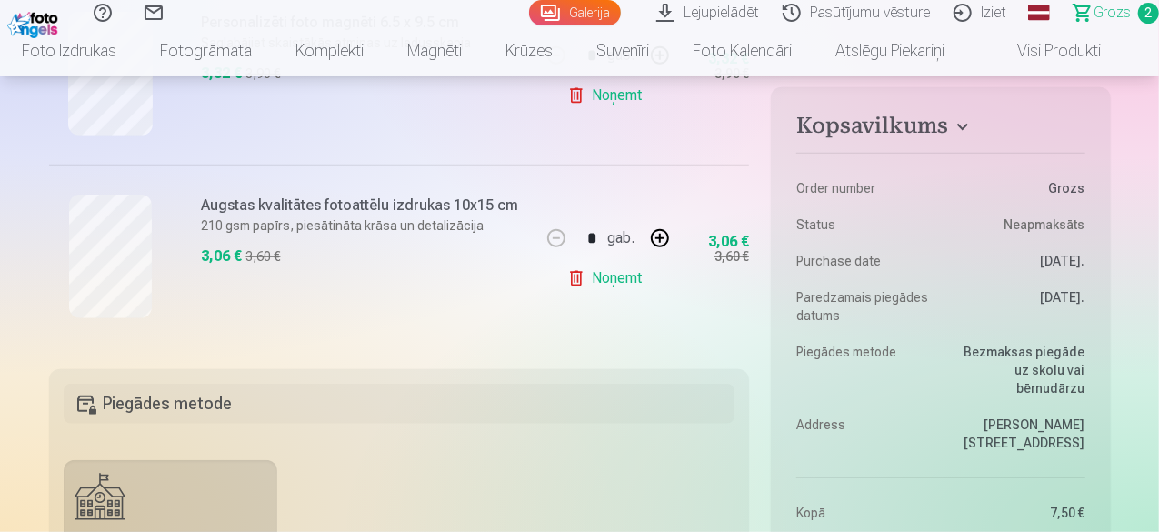
click at [79, 401] on h5 "Piegādes metode" at bounding box center [400, 404] width 672 height 40
click at [82, 395] on h5 "Piegādes metode" at bounding box center [400, 404] width 672 height 40
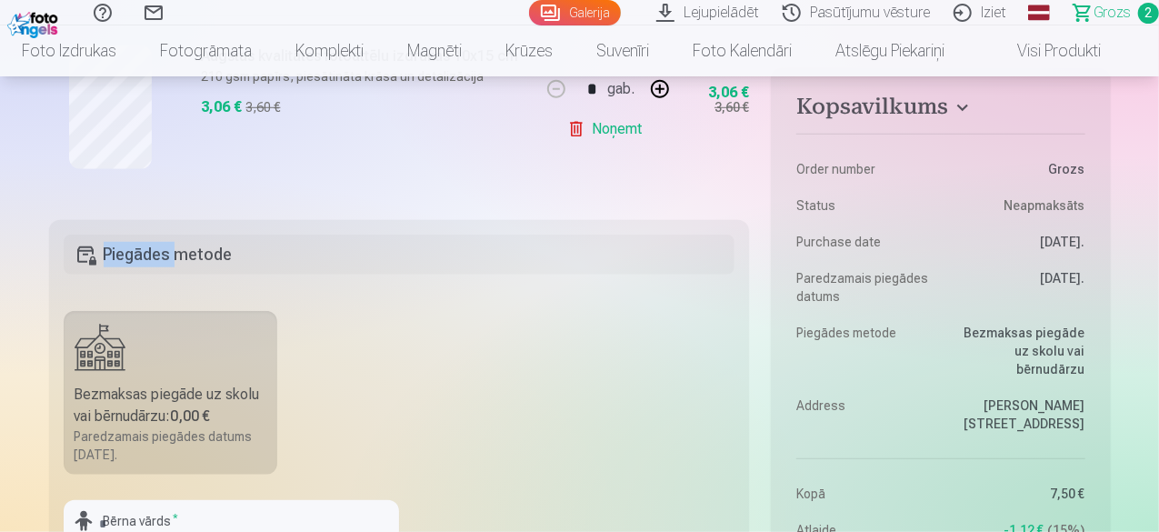
scroll to position [685, 0]
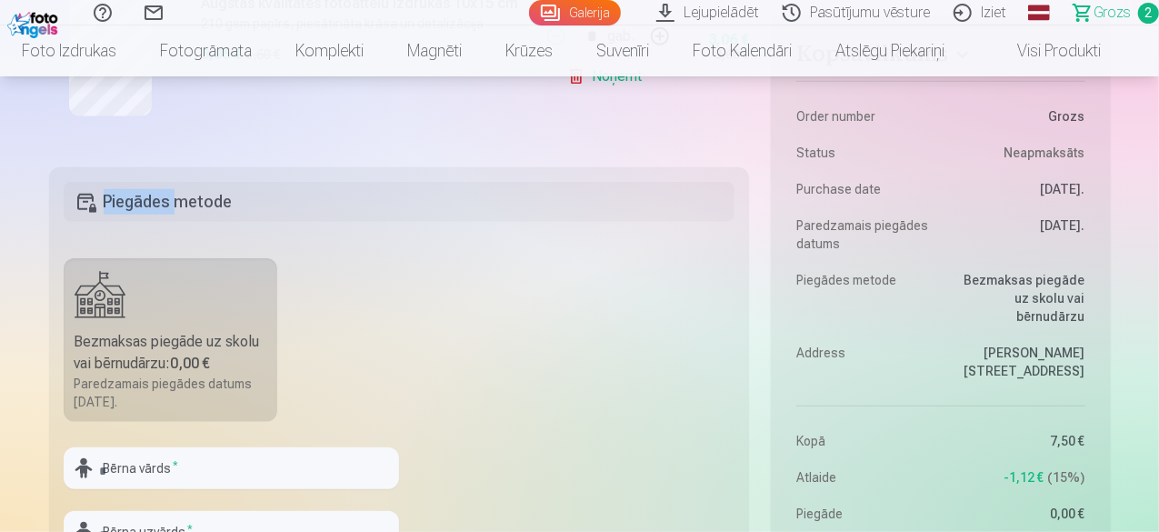
click at [82, 196] on h5 "Piegādes metode" at bounding box center [400, 202] width 672 height 40
click at [84, 199] on h5 "Piegādes metode" at bounding box center [400, 202] width 672 height 40
click at [135, 161] on div "Kopsavilkums Order number Grozs Status Neapmaksāts Purchase date [DATE]. Paredz…" at bounding box center [580, 244] width 1062 height 1373
click at [133, 159] on div "Kopsavilkums Order number Grozs Status Neapmaksāts Purchase date [DATE]. Paredz…" at bounding box center [580, 244] width 1062 height 1373
